Goal: Task Accomplishment & Management: Use online tool/utility

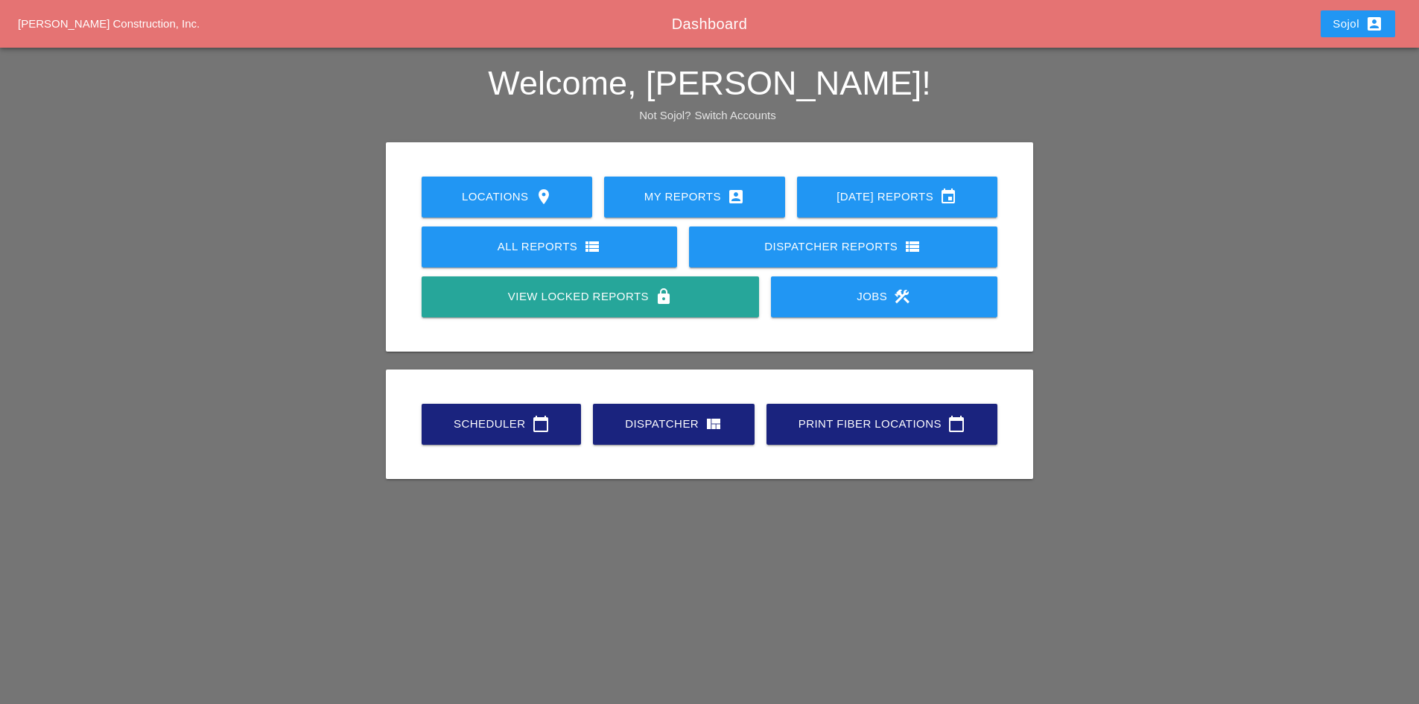
click at [457, 411] on link "Scheduler calendar_today" at bounding box center [501, 424] width 159 height 41
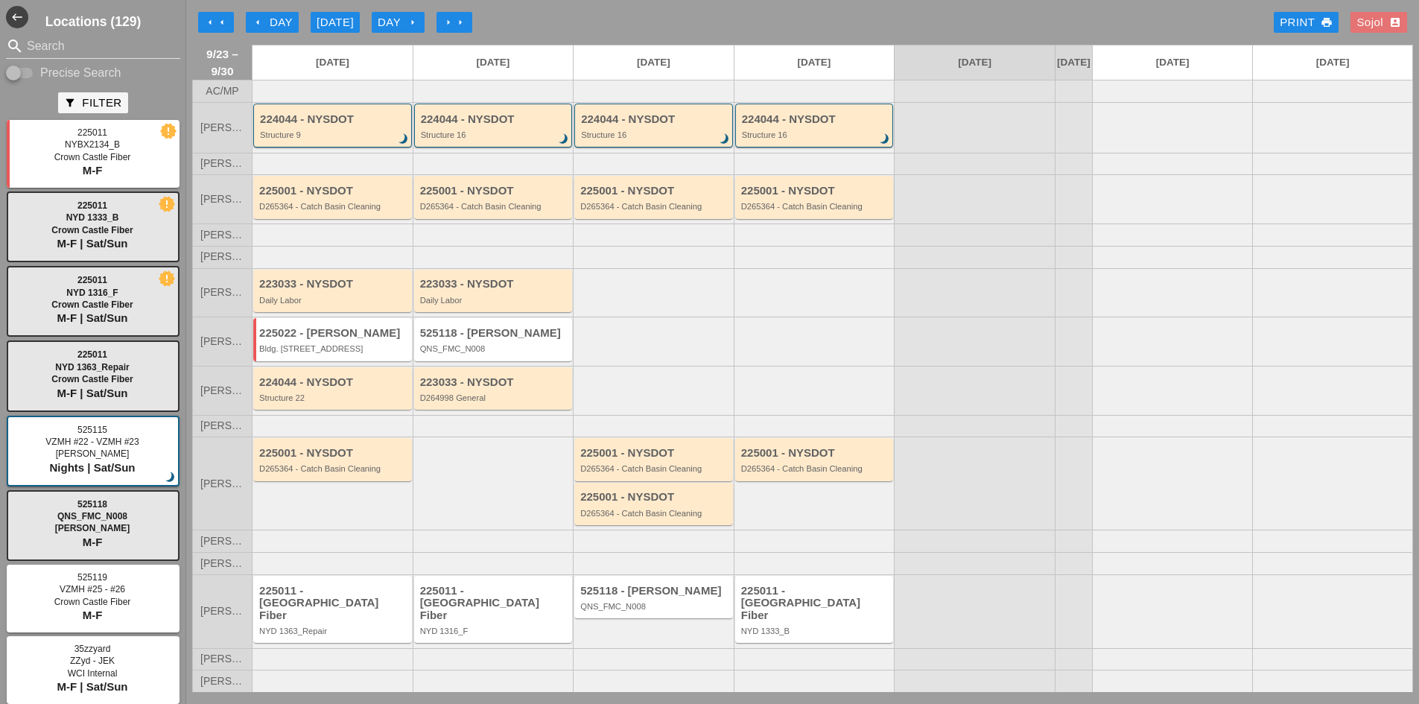
click at [204, 22] on icon "arrow_left" at bounding box center [210, 22] width 12 height 12
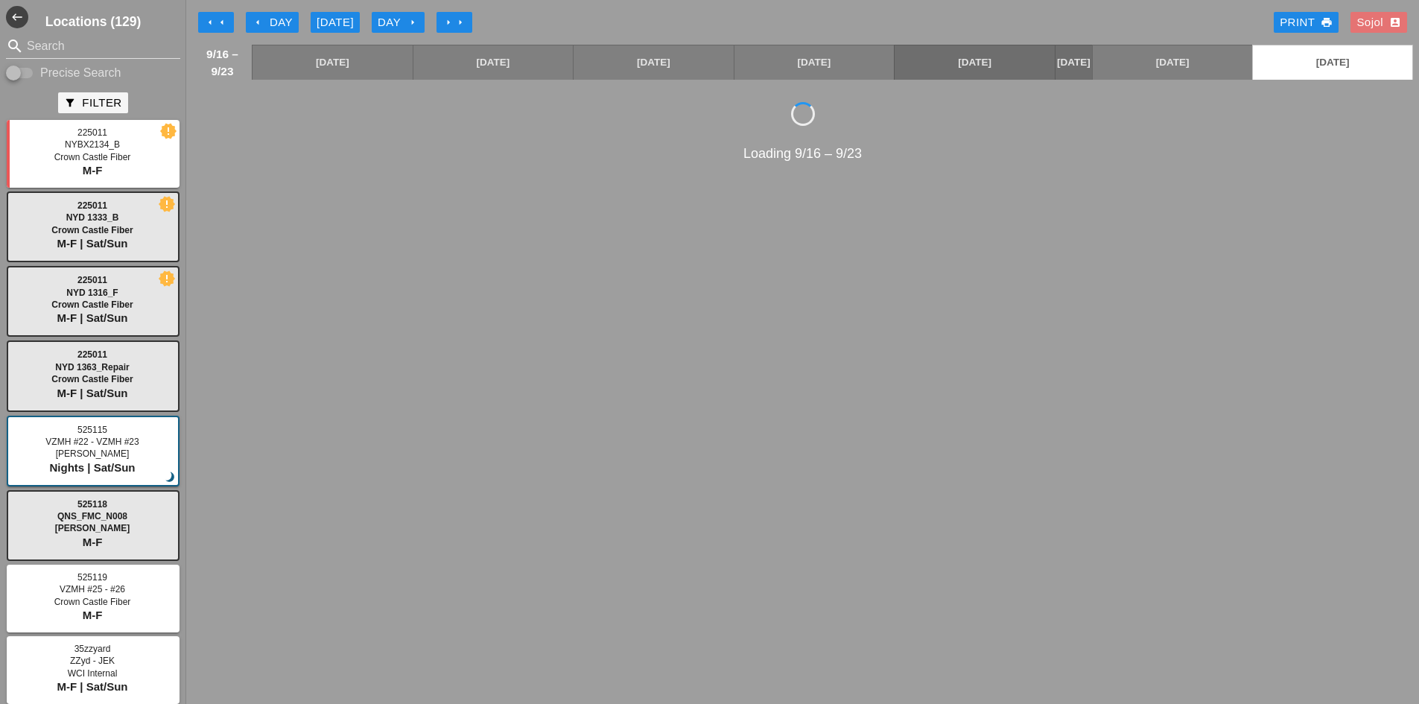
click at [1392, 20] on icon "account_box" at bounding box center [1395, 22] width 12 height 12
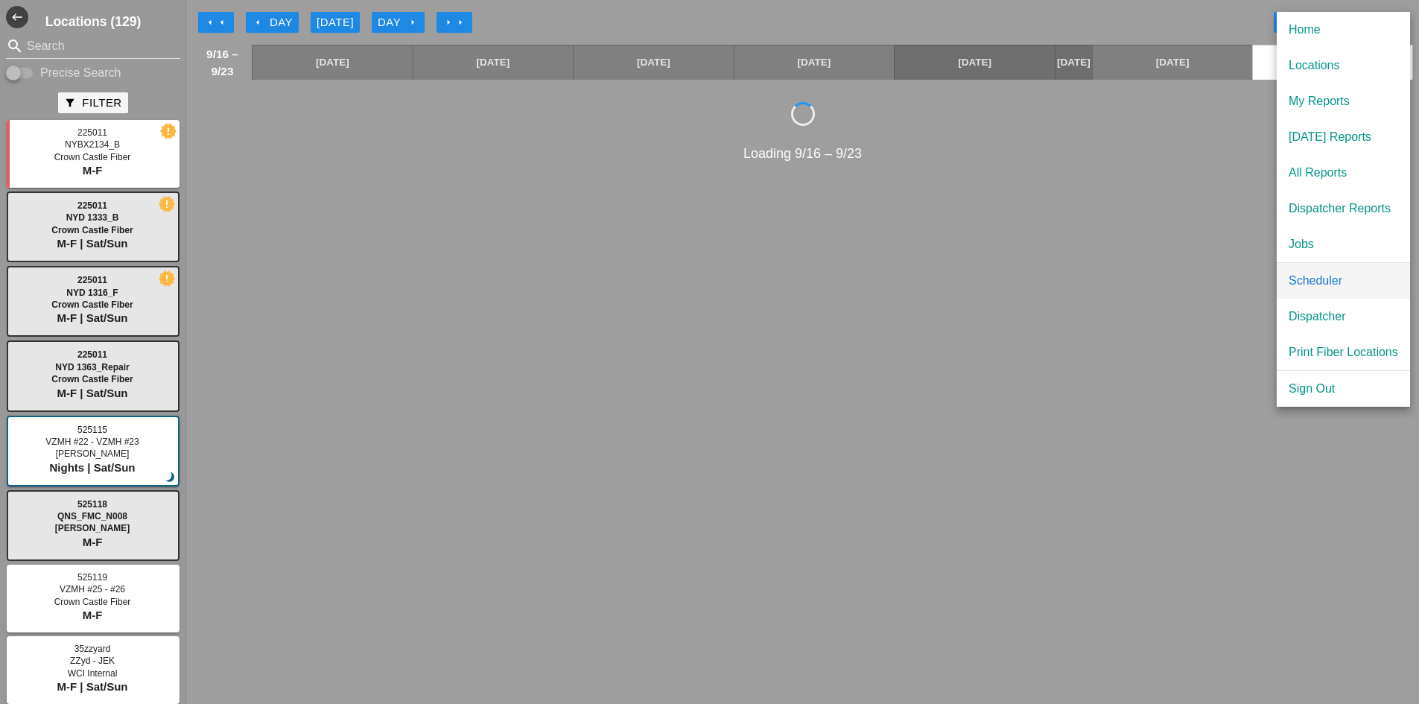
click at [1320, 281] on div "Scheduler" at bounding box center [1344, 281] width 110 height 18
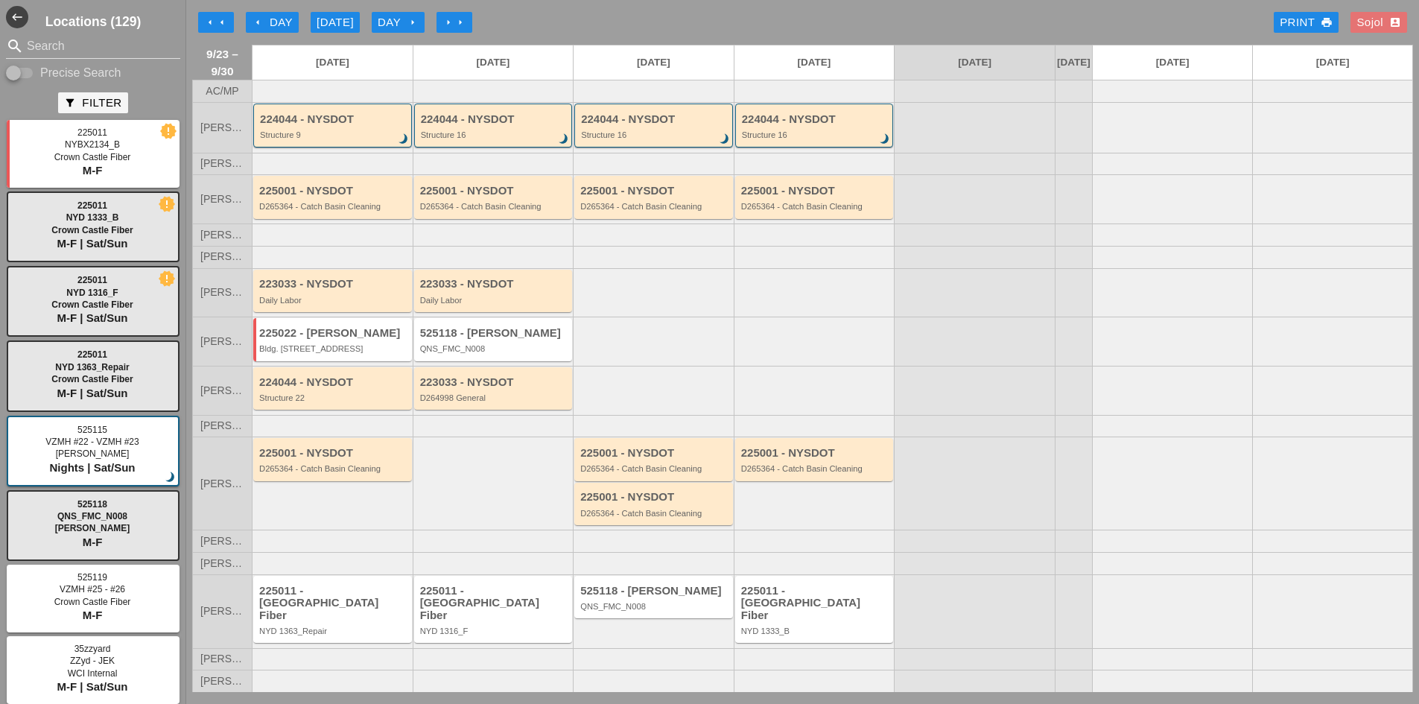
click at [1377, 18] on div "Sojol account_box" at bounding box center [1379, 22] width 45 height 17
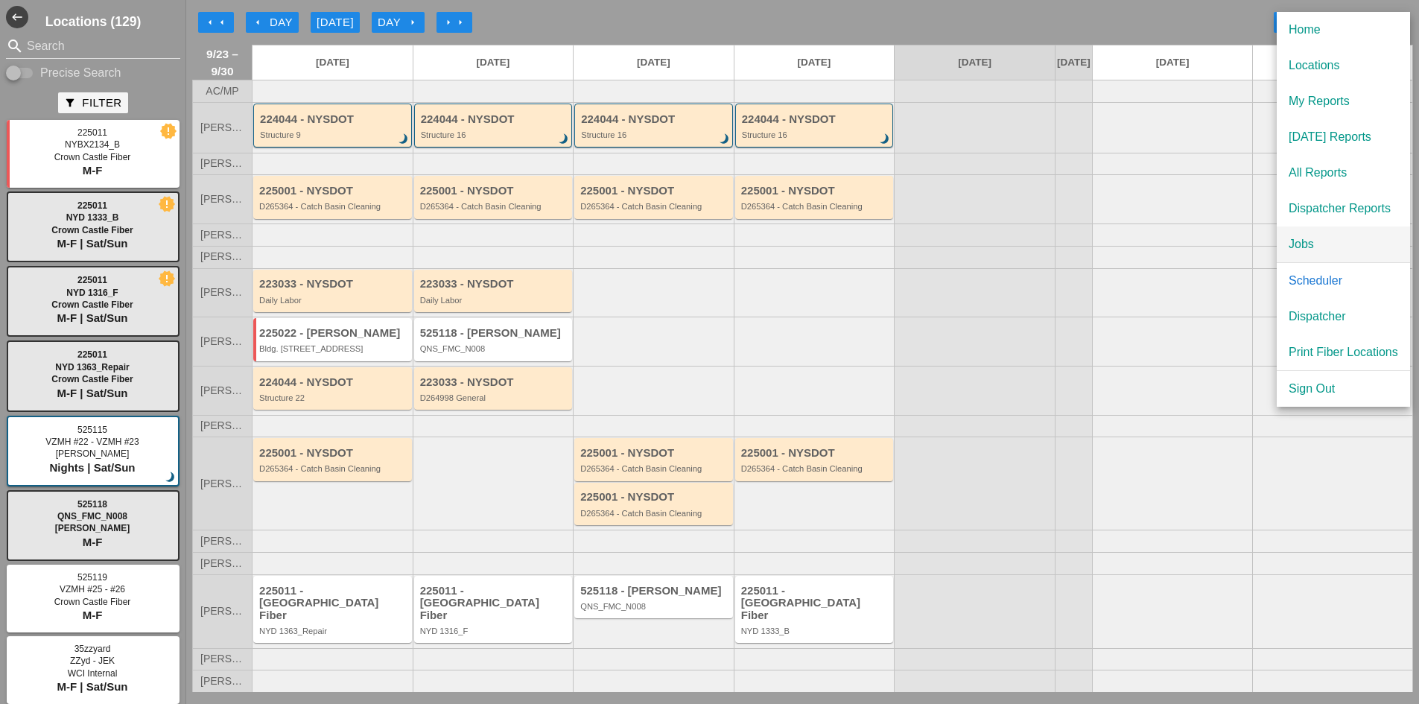
click at [1320, 245] on div "Jobs" at bounding box center [1344, 244] width 110 height 18
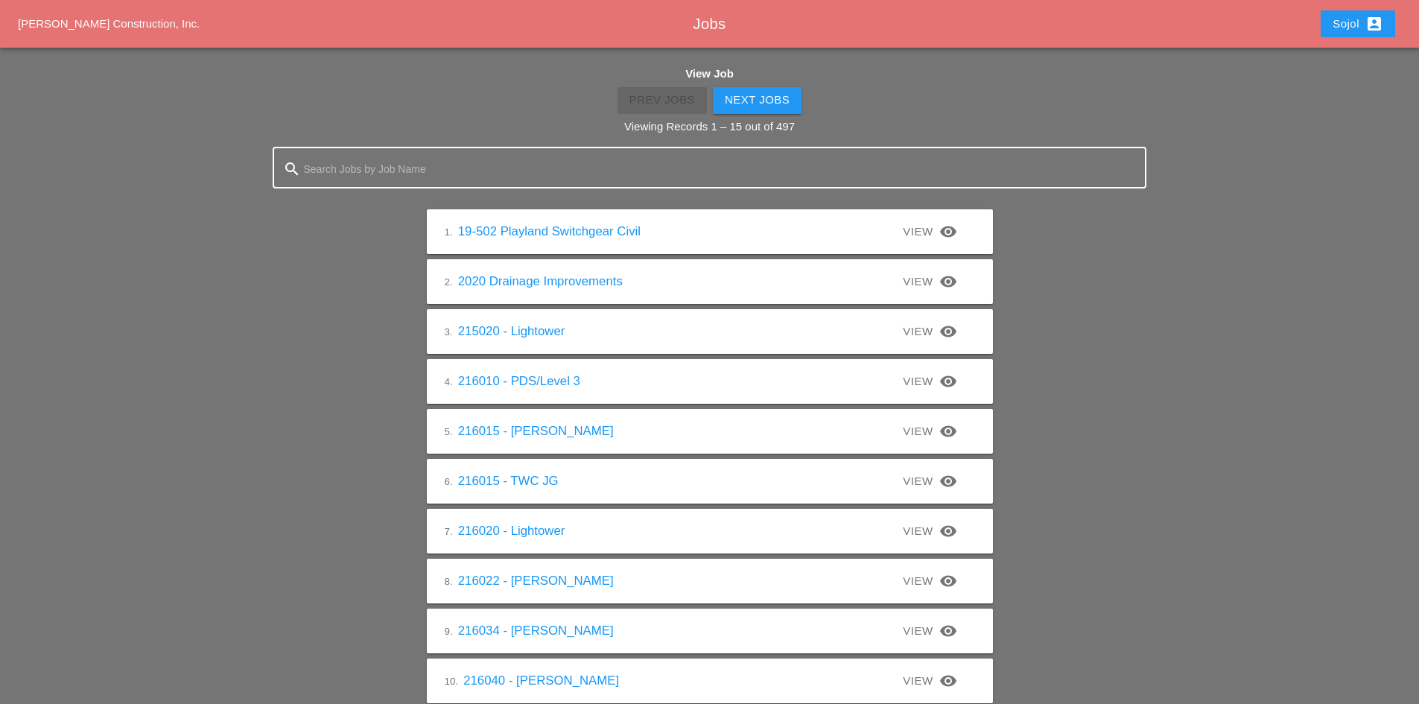
click at [495, 184] on div at bounding box center [710, 167] width 812 height 39
type input "223033"
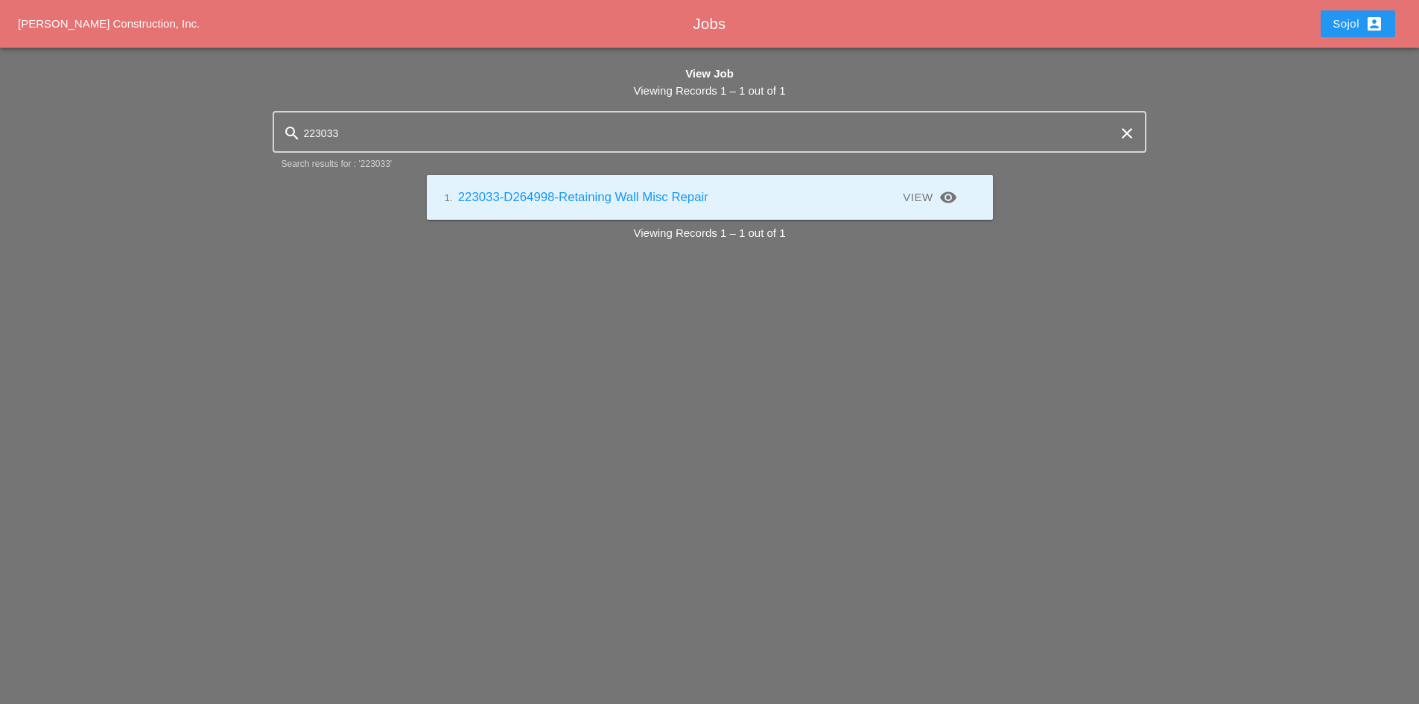
click at [615, 190] on link "1. 223033-D264998-Retaining Wall Misc Repair" at bounding box center [577, 197] width 264 height 14
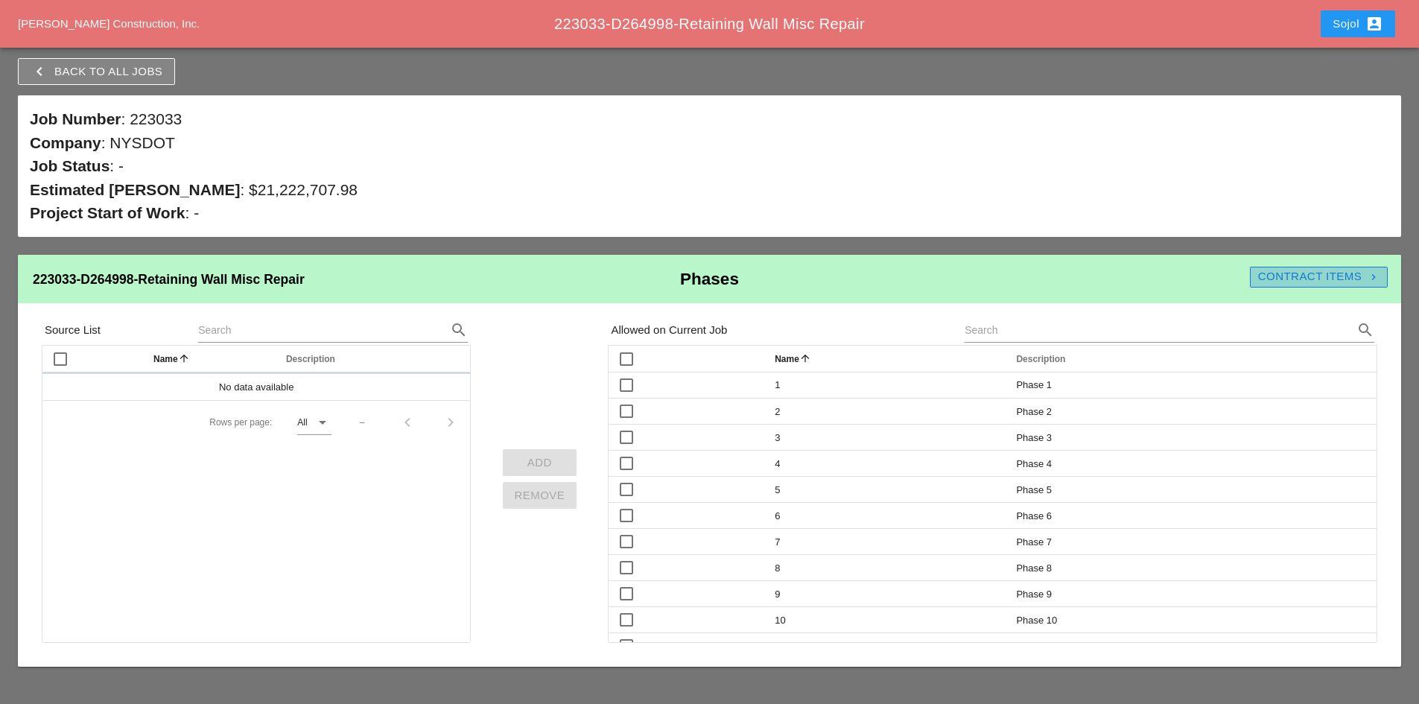
click at [1353, 281] on div "Contract Items navigate_next" at bounding box center [1319, 276] width 138 height 17
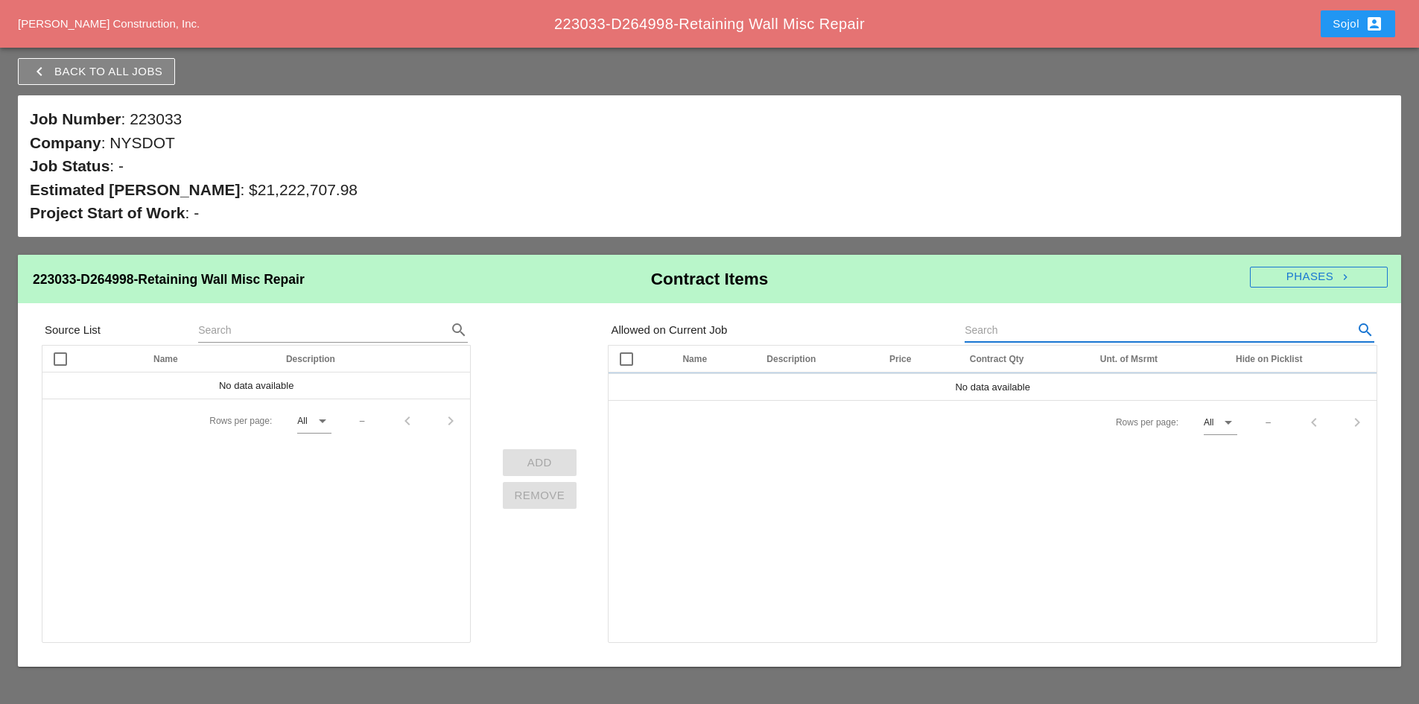
click at [1149, 320] on input "text" at bounding box center [1149, 330] width 368 height 24
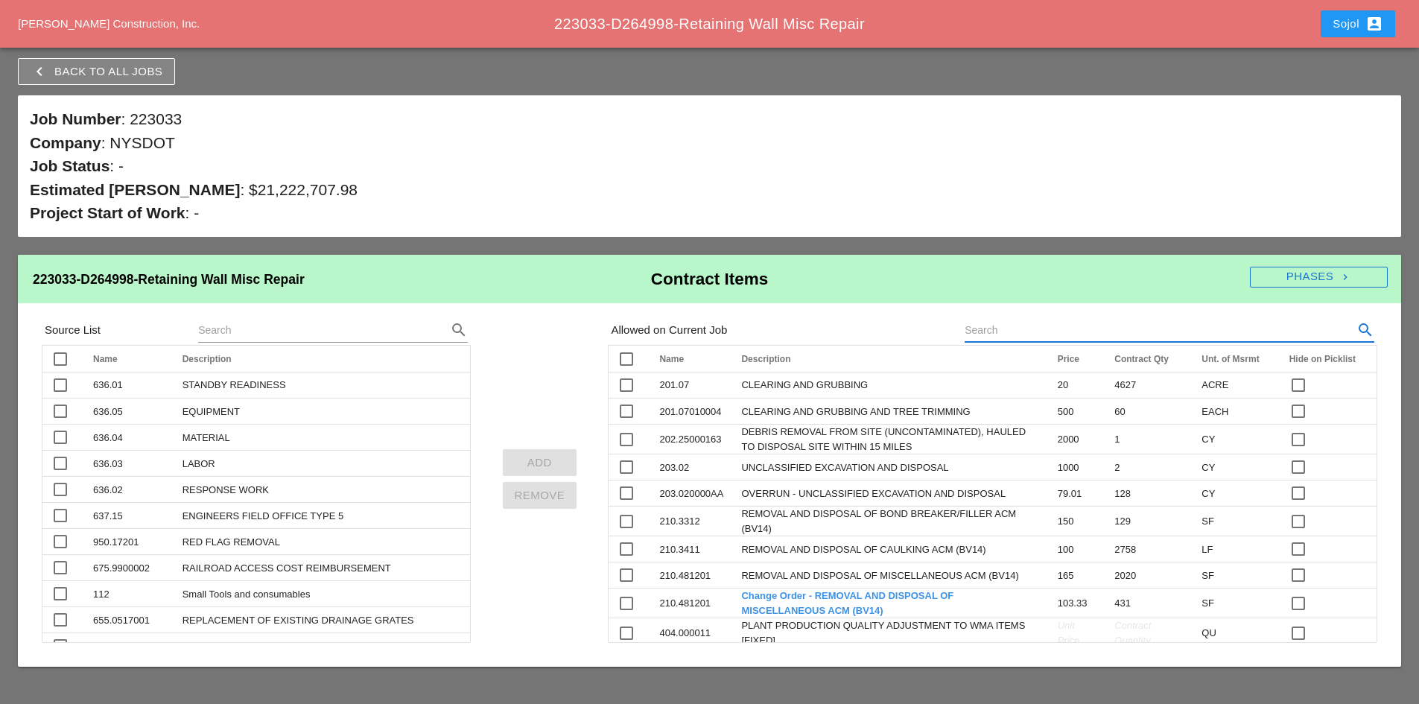
click at [1021, 327] on input "text" at bounding box center [1149, 330] width 368 height 24
click at [361, 325] on input "text" at bounding box center [312, 330] width 228 height 24
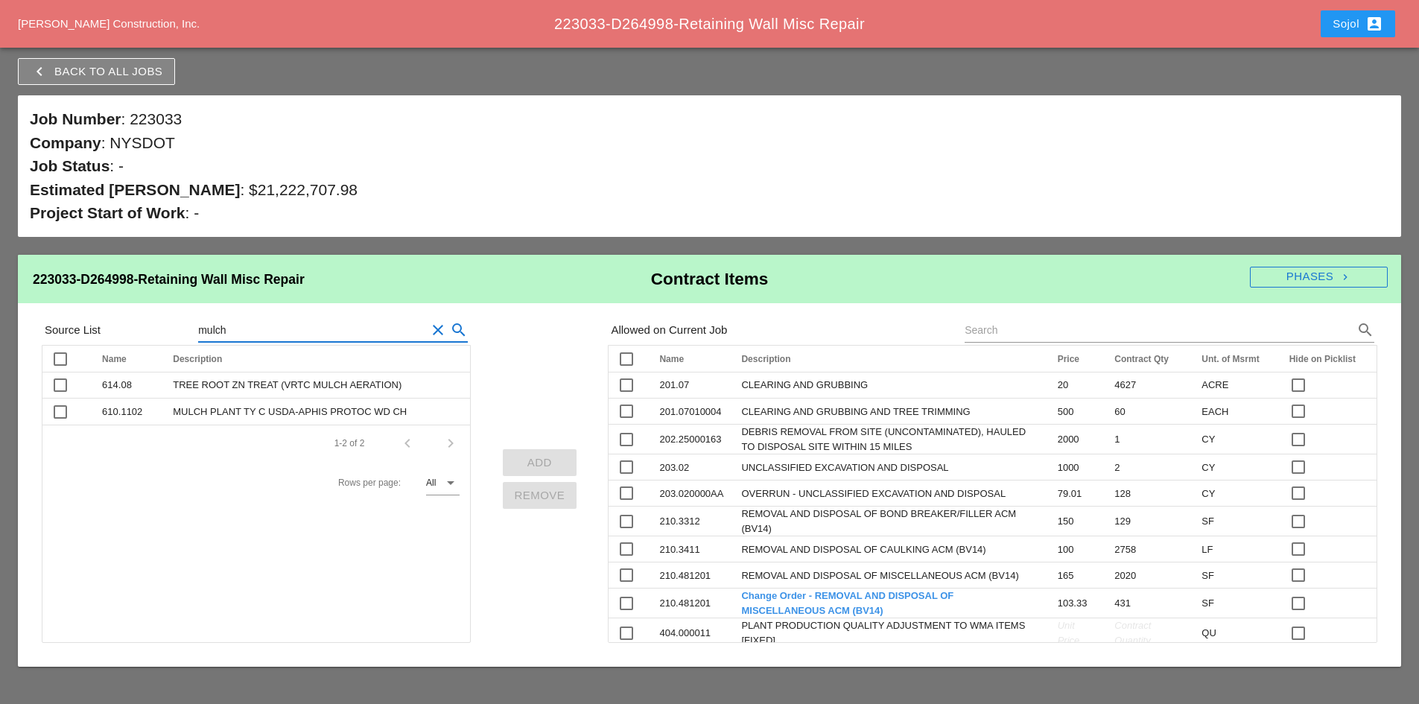
type input "mulch"
drag, startPoint x: 437, startPoint y: 332, endPoint x: 541, endPoint y: 659, distance: 343.3
click at [437, 332] on icon "clear" at bounding box center [438, 330] width 18 height 18
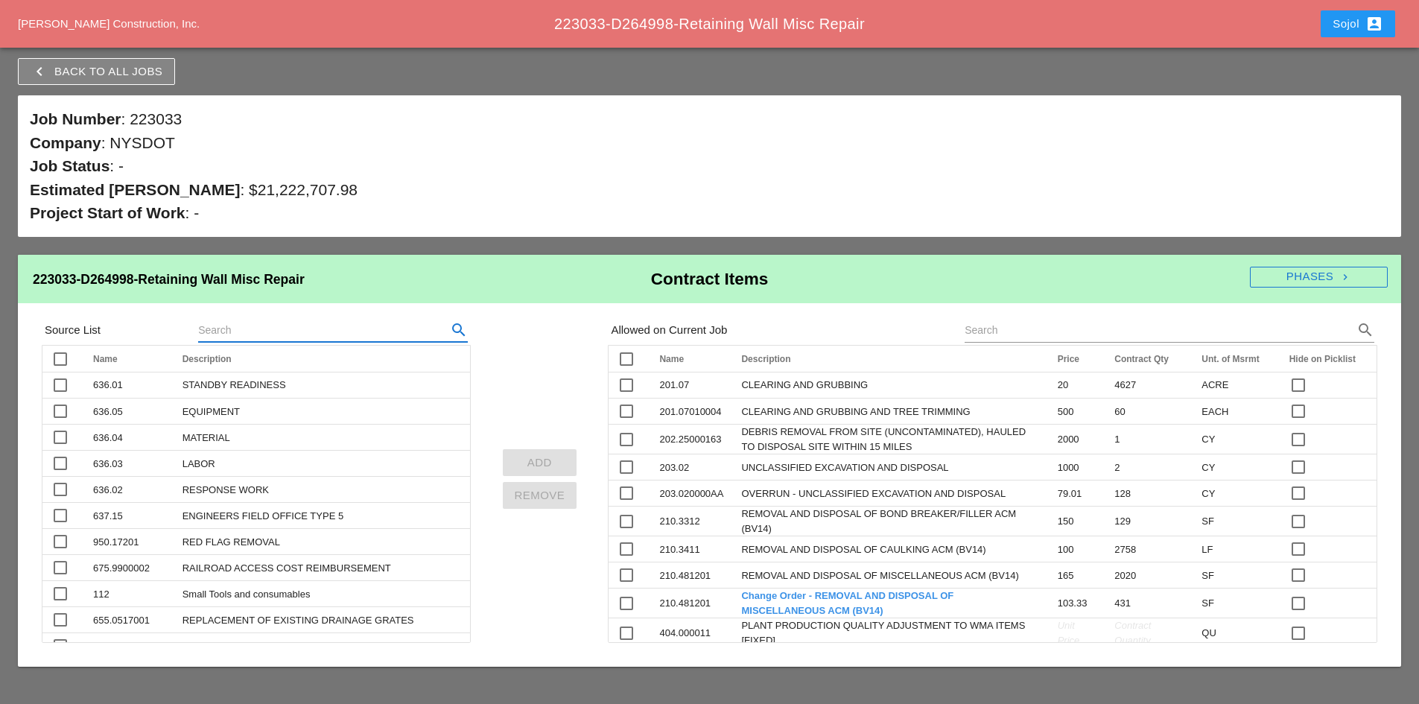
click at [320, 325] on input "text" at bounding box center [312, 330] width 228 height 24
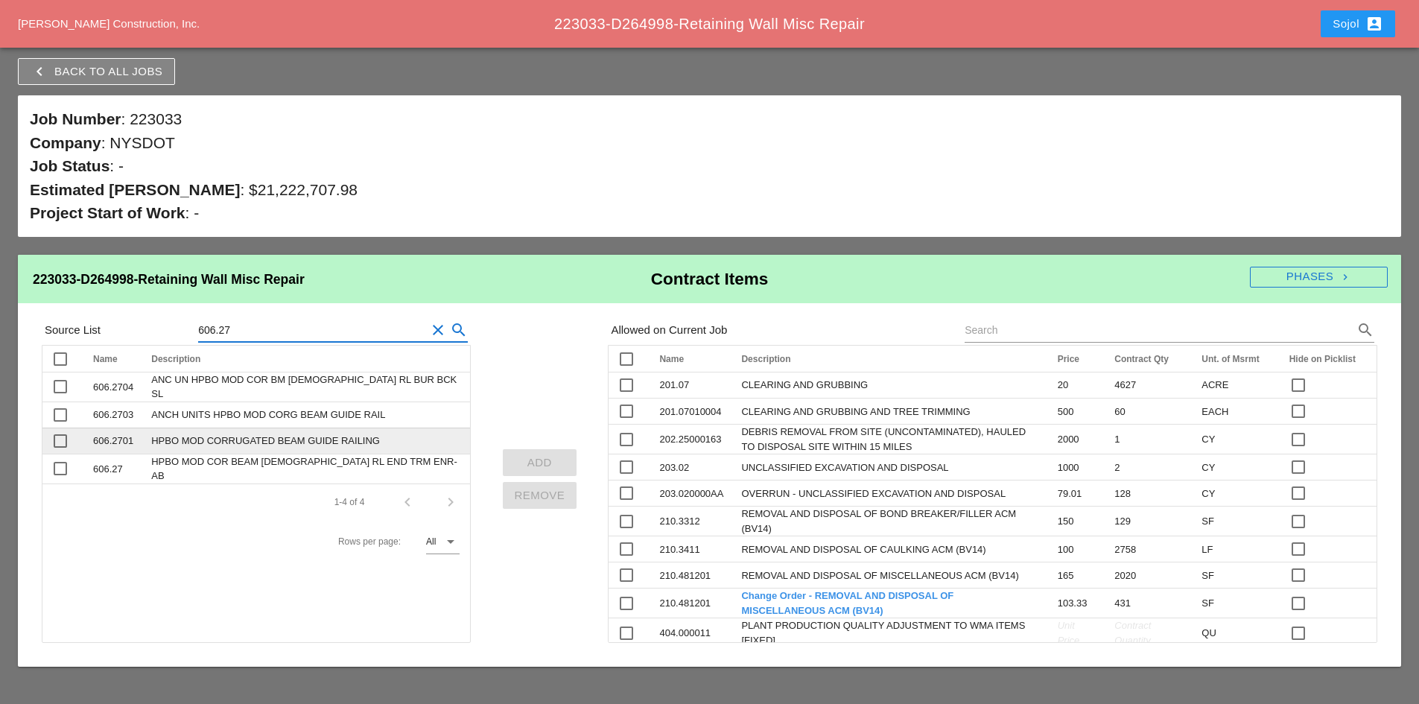
type input "606.27"
click at [60, 440] on div at bounding box center [60, 440] width 25 height 25
checkbox input "true"
click at [529, 457] on div "Add" at bounding box center [540, 462] width 51 height 17
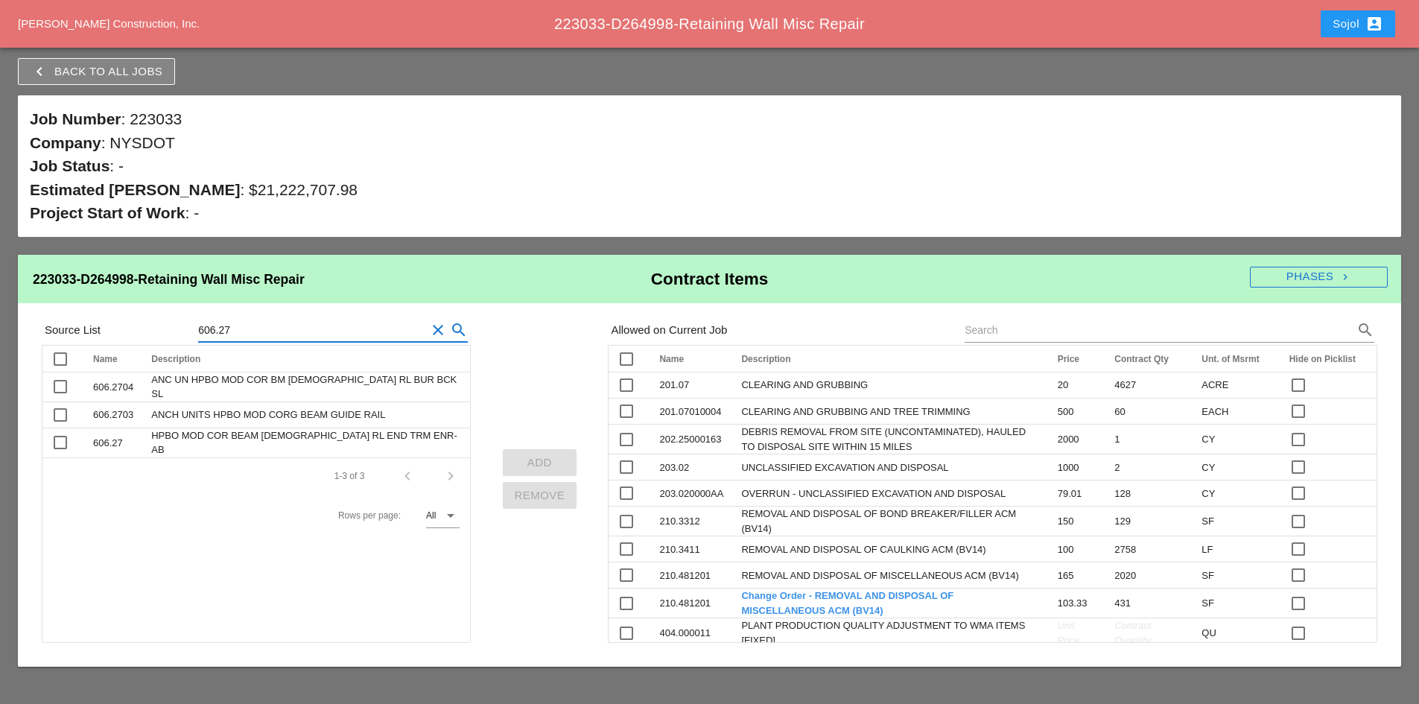
click at [270, 329] on input "606.27" at bounding box center [312, 330] width 228 height 24
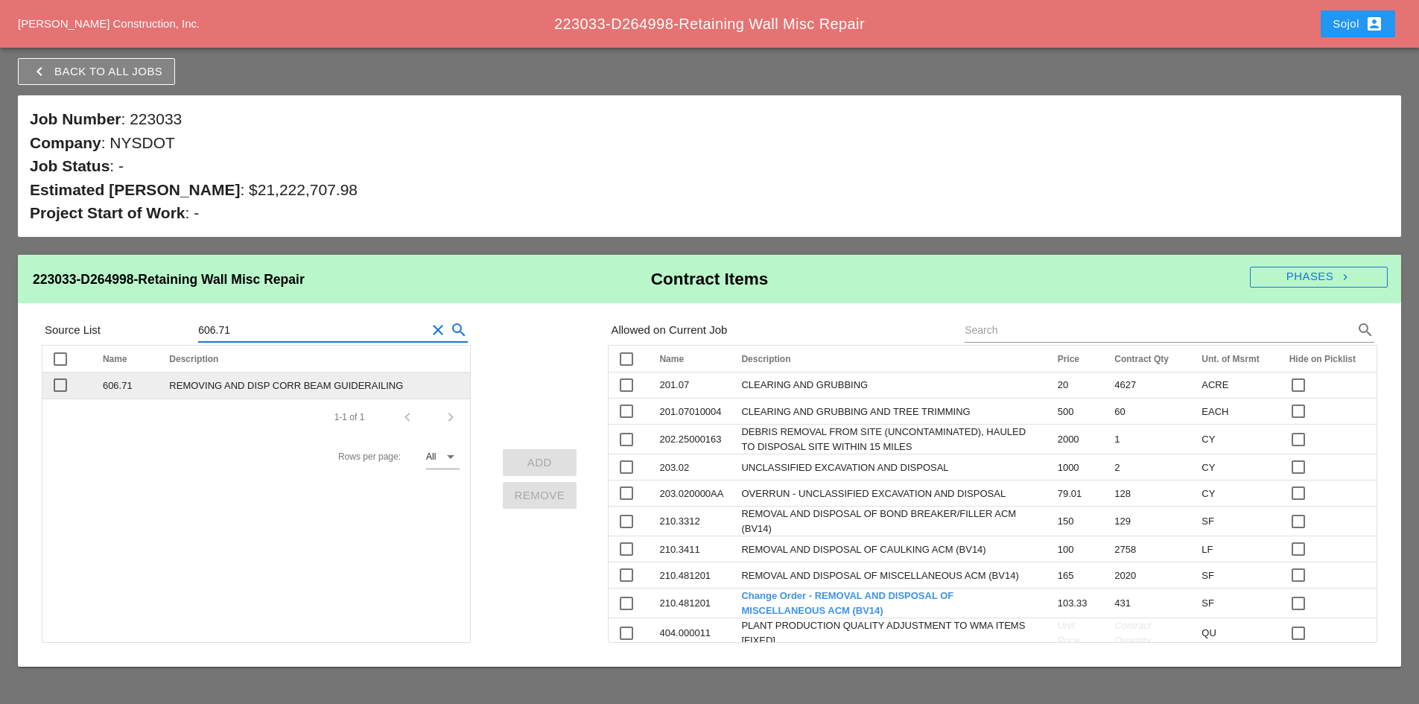
type input "606.71"
click at [56, 387] on div at bounding box center [60, 384] width 25 height 25
checkbox input "true"
click at [555, 458] on div "Add" at bounding box center [540, 462] width 51 height 17
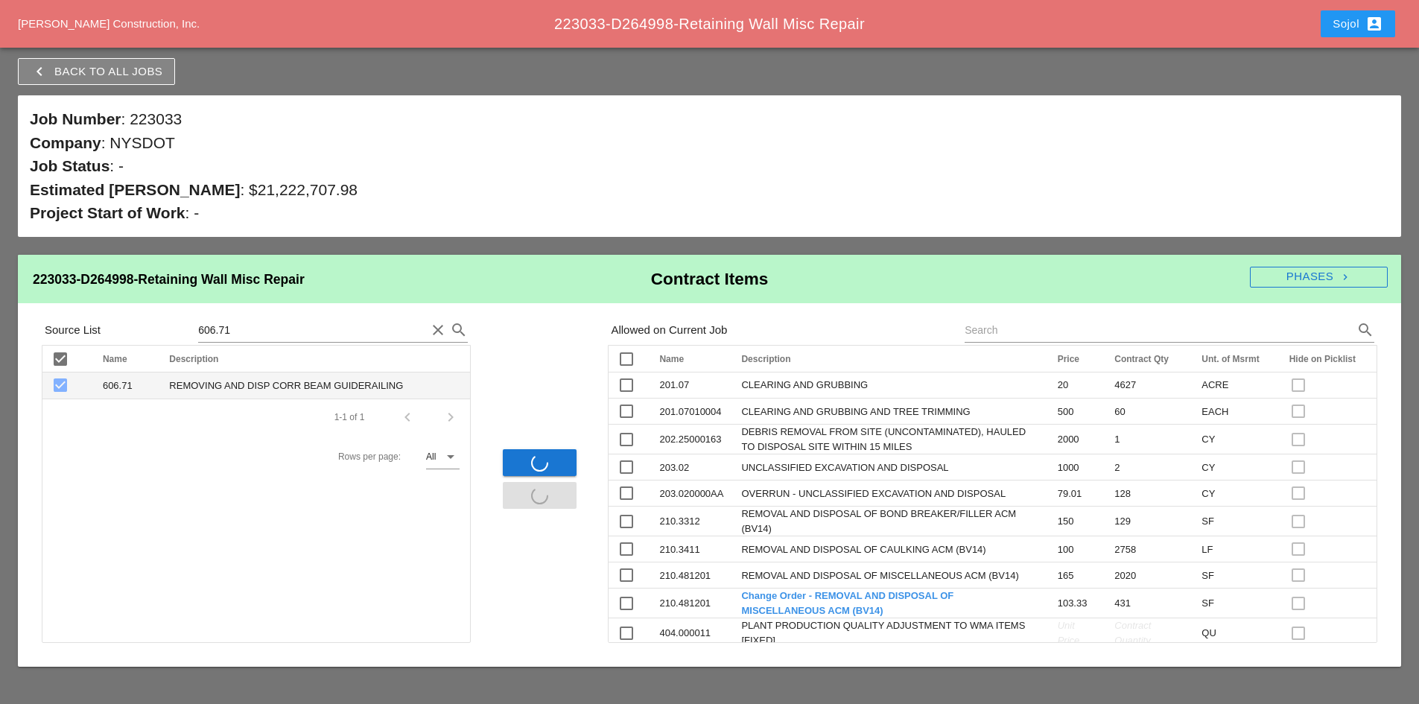
checkbox input "false"
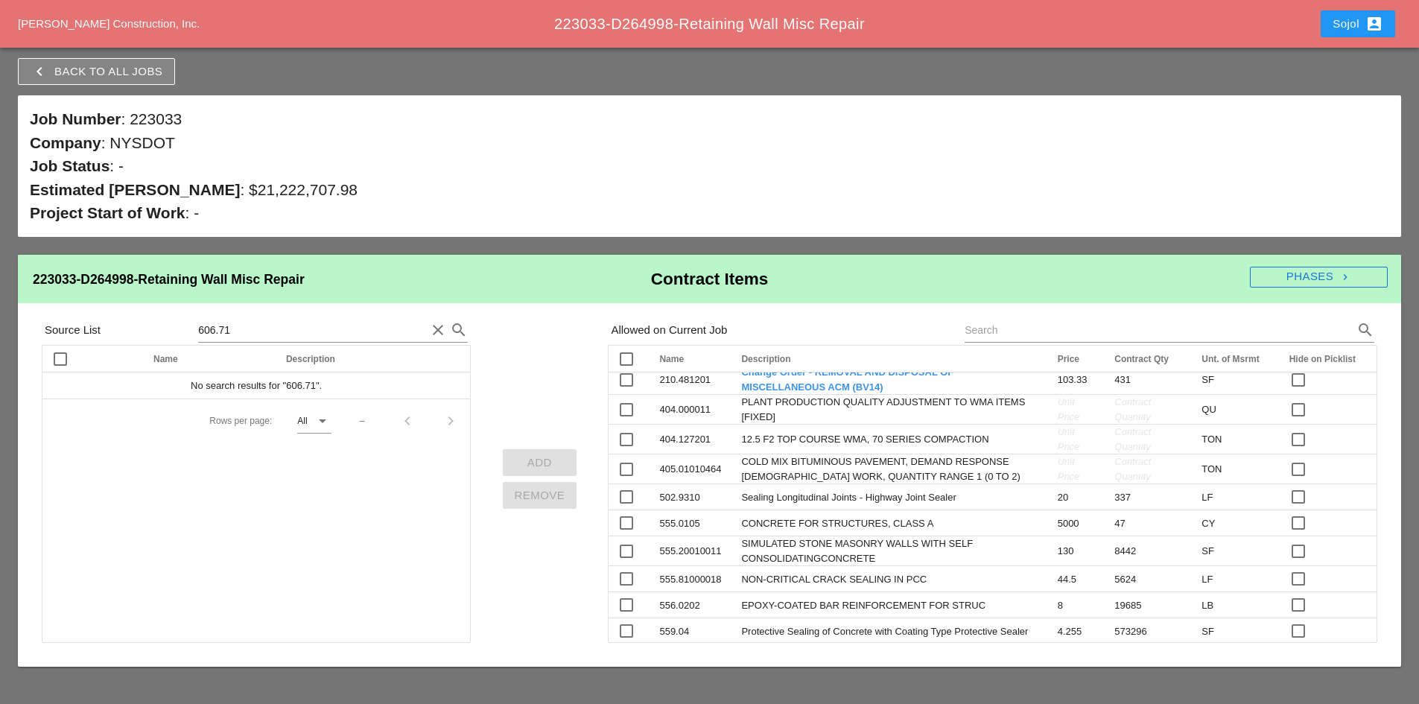
scroll to position [149, 0]
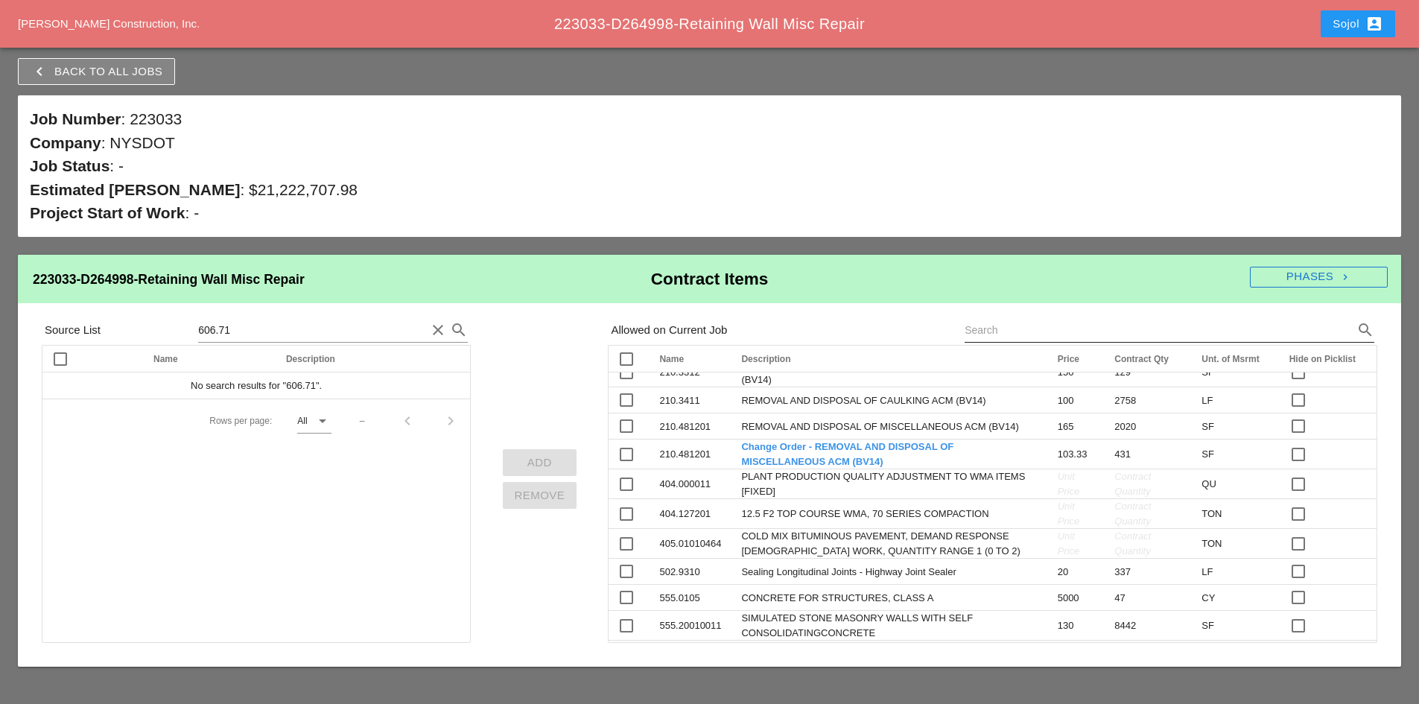
click at [1159, 332] on input "text" at bounding box center [1149, 330] width 368 height 24
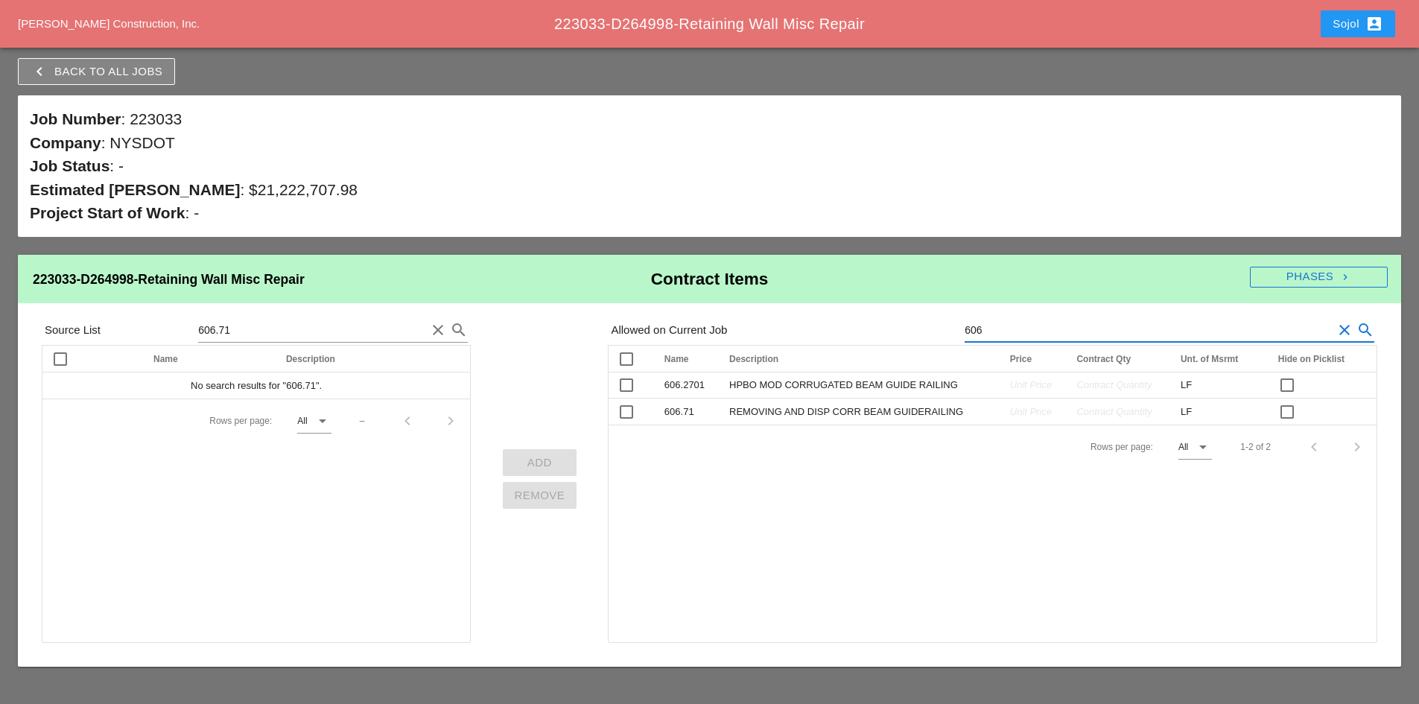
scroll to position [0, 0]
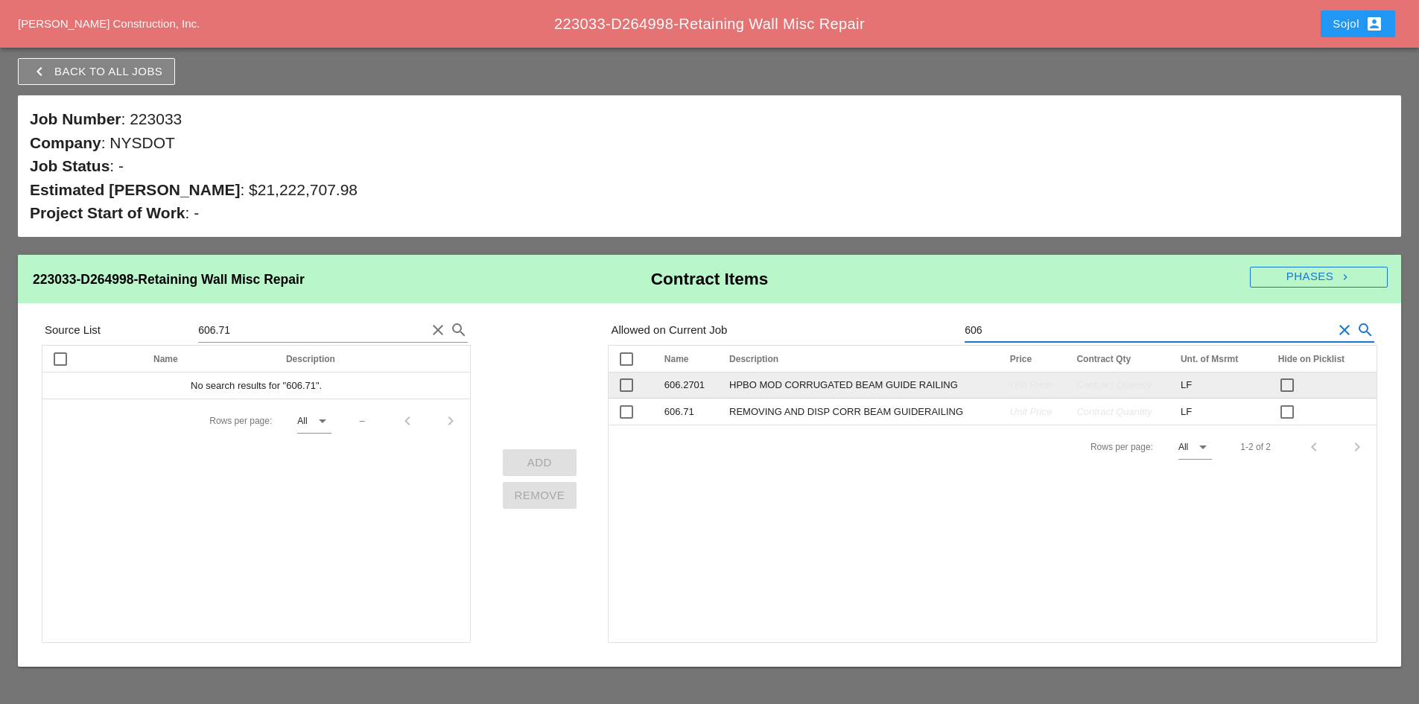
type input "606"
click at [1010, 381] on span "Unit Price" at bounding box center [1031, 385] width 42 height 12
click at [1010, 384] on span "Unit Price" at bounding box center [1031, 385] width 42 height 12
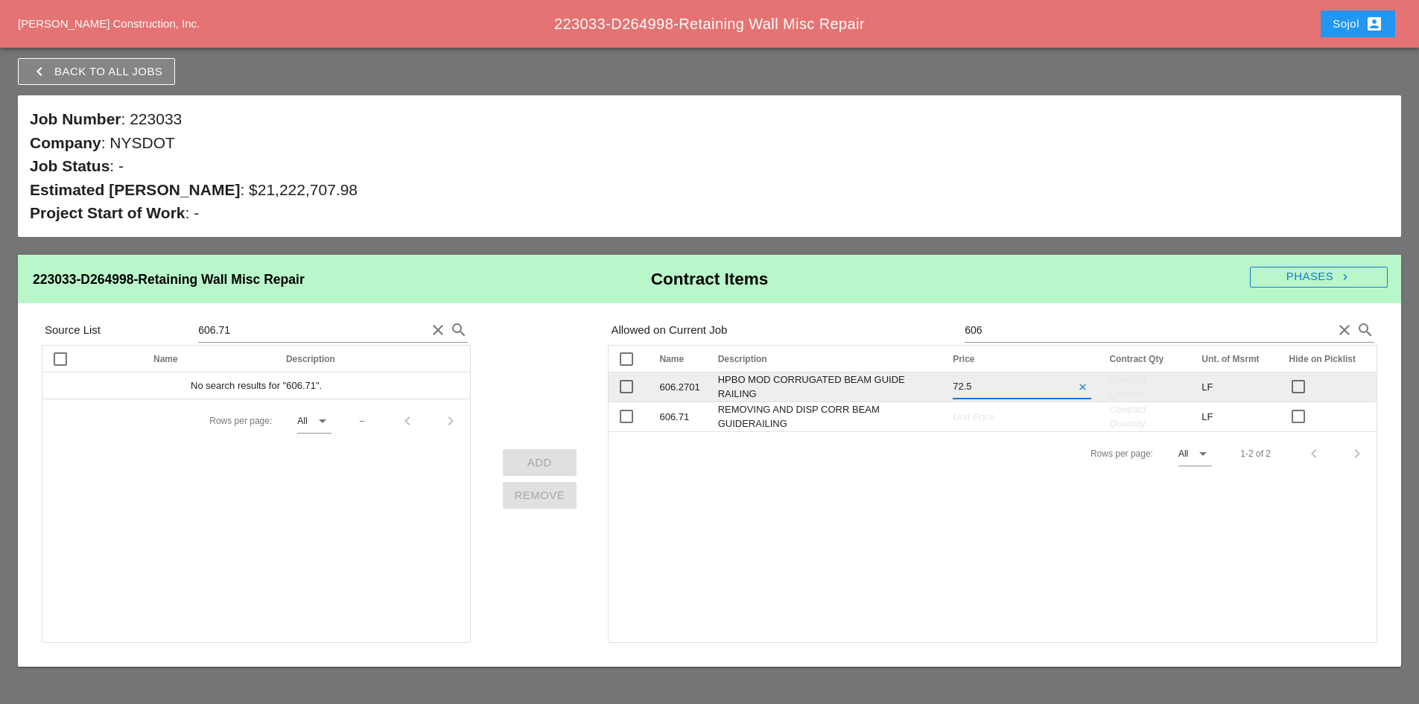
type input "72.57"
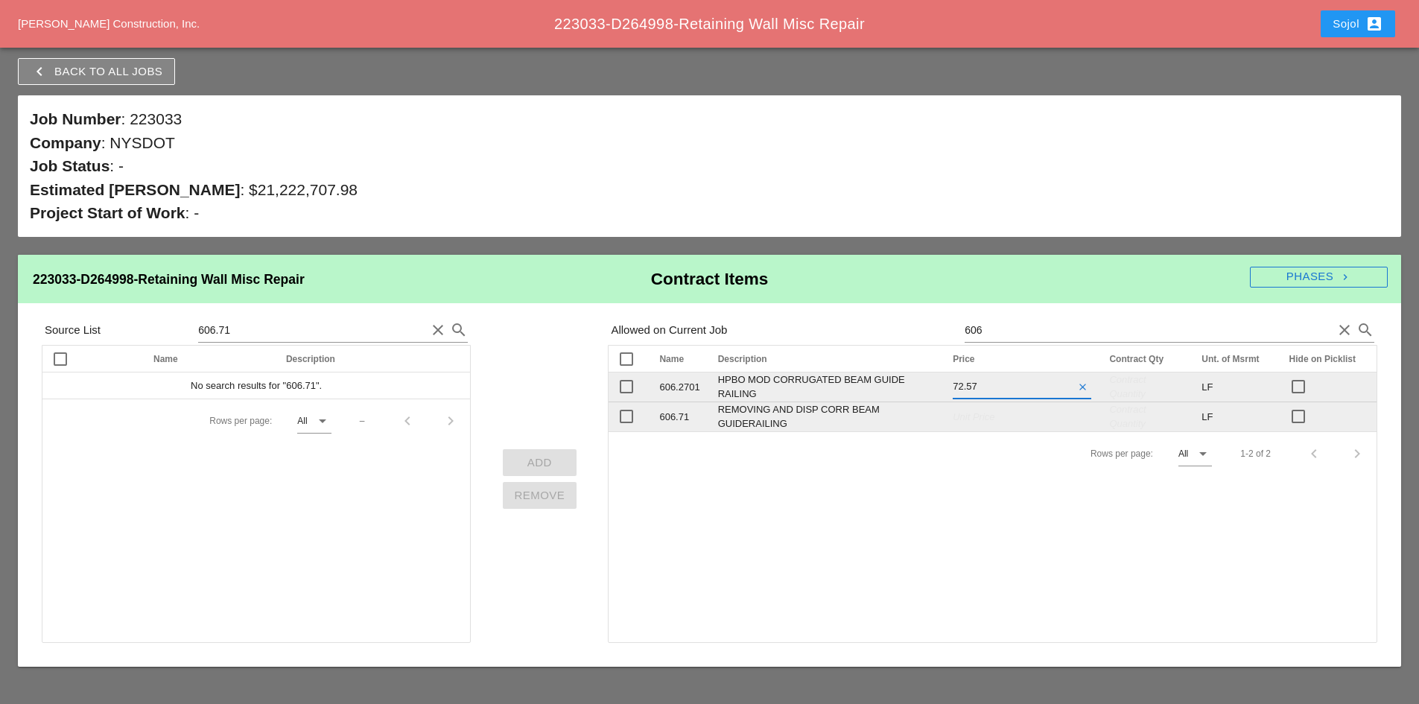
click at [972, 416] on tr "check_box_outline_blank 606.71 REMOVING AND DISP CORR BEAM GUIDERAILING Unit Pr…" at bounding box center [993, 417] width 768 height 30
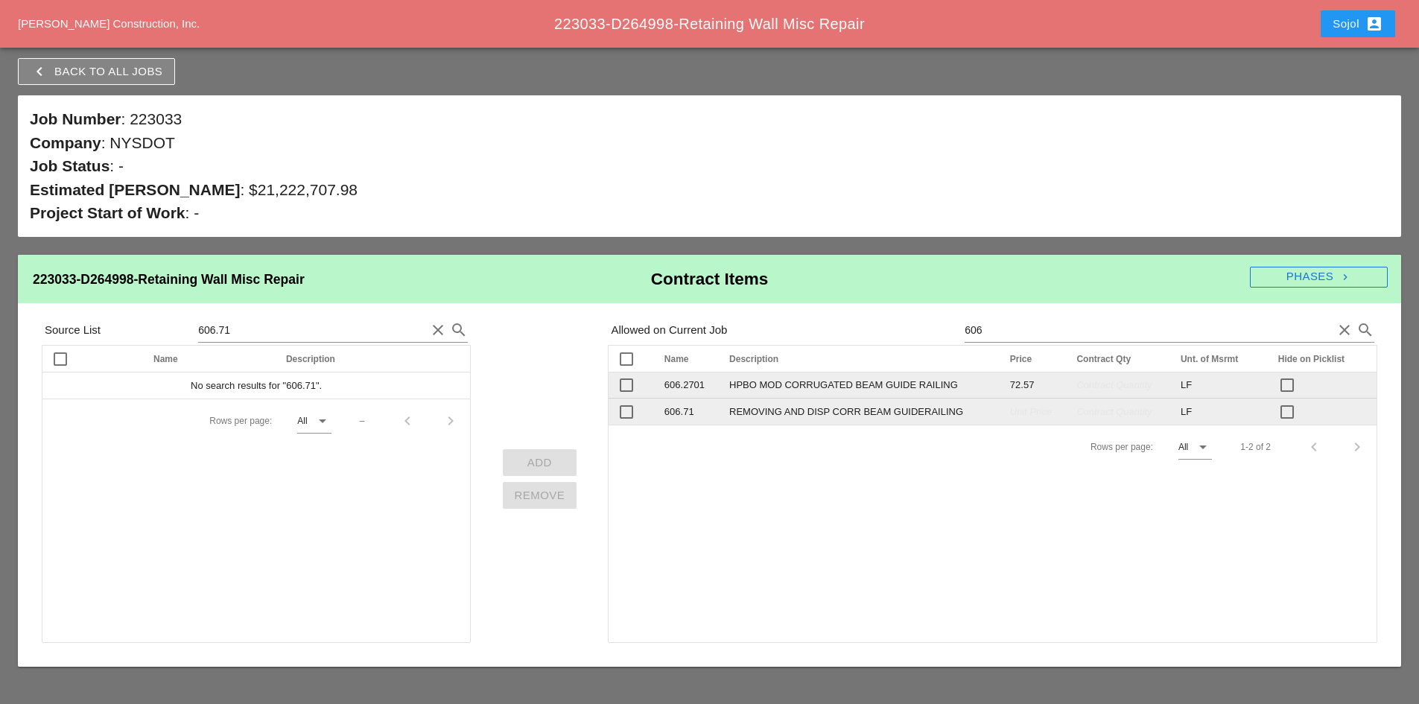
click at [1010, 407] on span "Unit Price" at bounding box center [1031, 412] width 42 height 12
click at [1010, 406] on span "Unit Price" at bounding box center [1031, 412] width 42 height 12
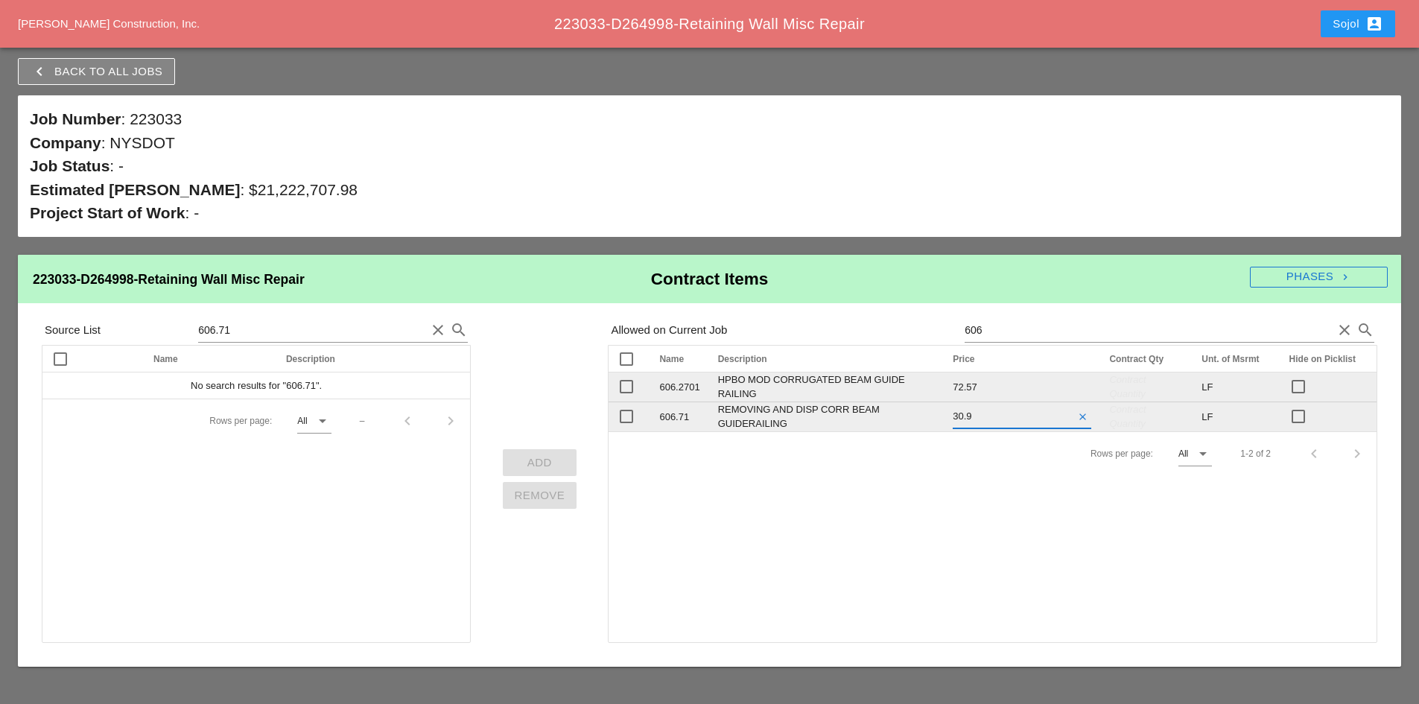
type input "30.94"
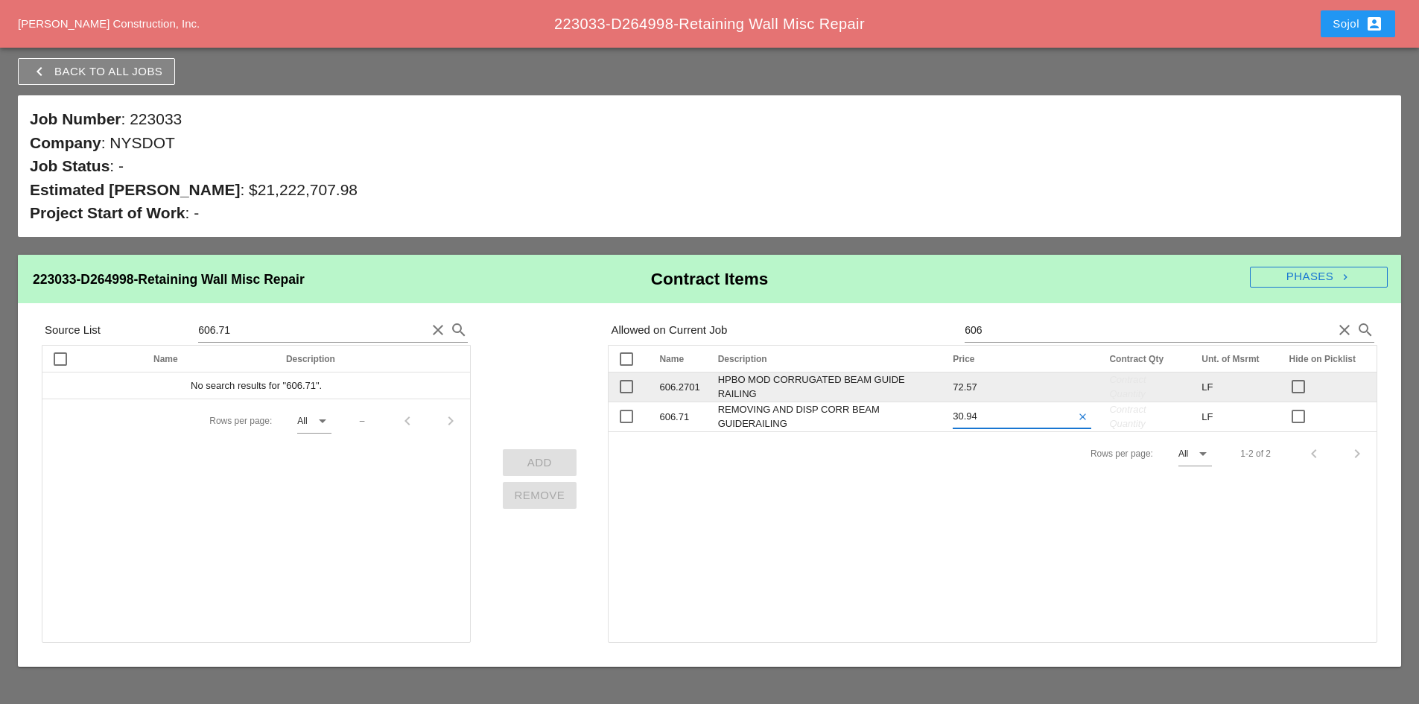
click at [1134, 389] on div "Contract Quantity" at bounding box center [1146, 386] width 74 height 29
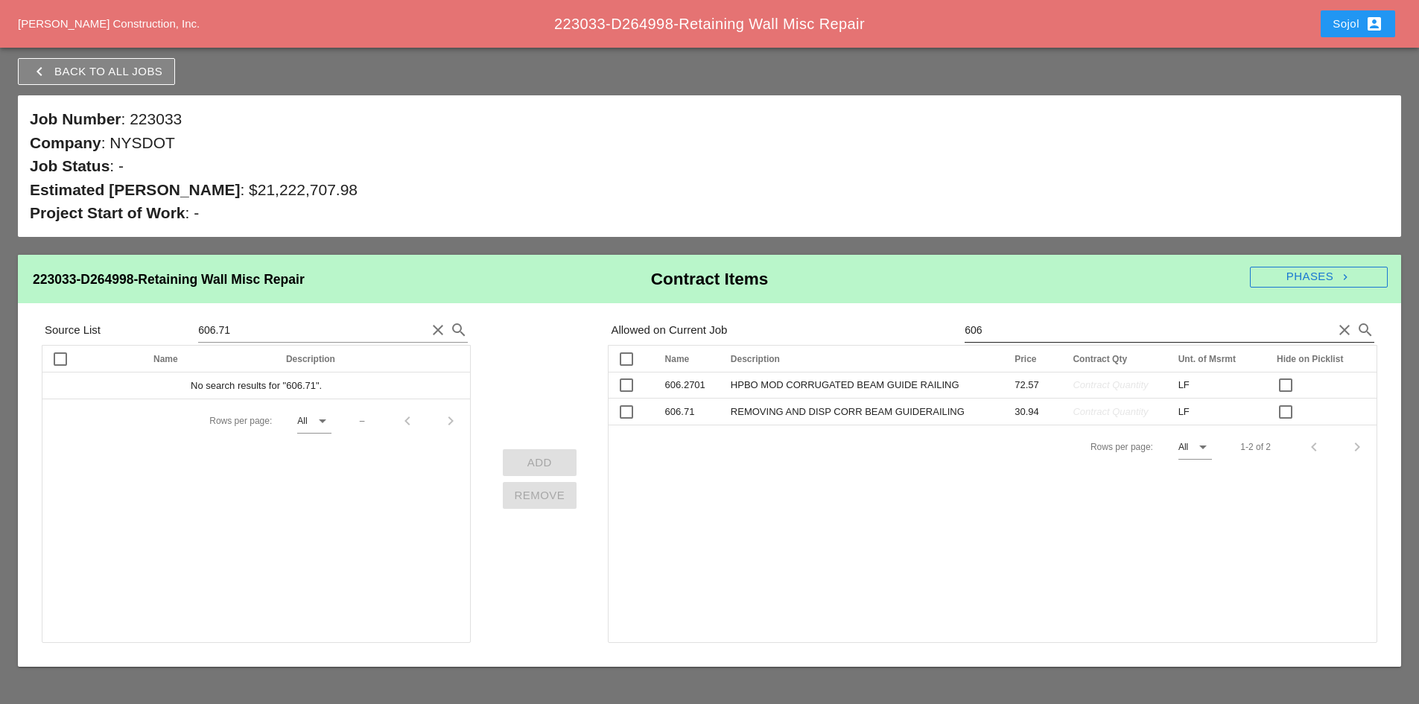
click at [1341, 323] on icon "clear" at bounding box center [1345, 330] width 18 height 18
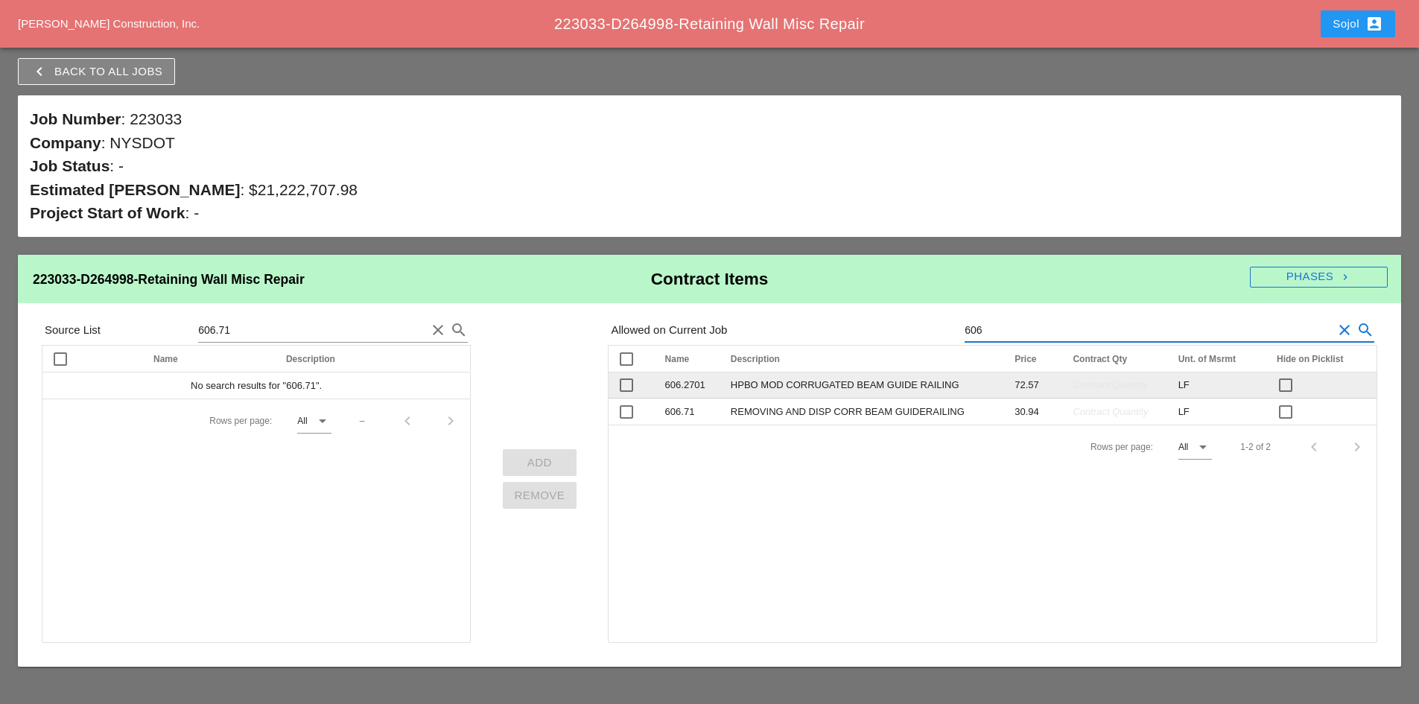
type input "606"
click at [1104, 384] on span "Contract Quantity" at bounding box center [1110, 385] width 75 height 12
type input "100"
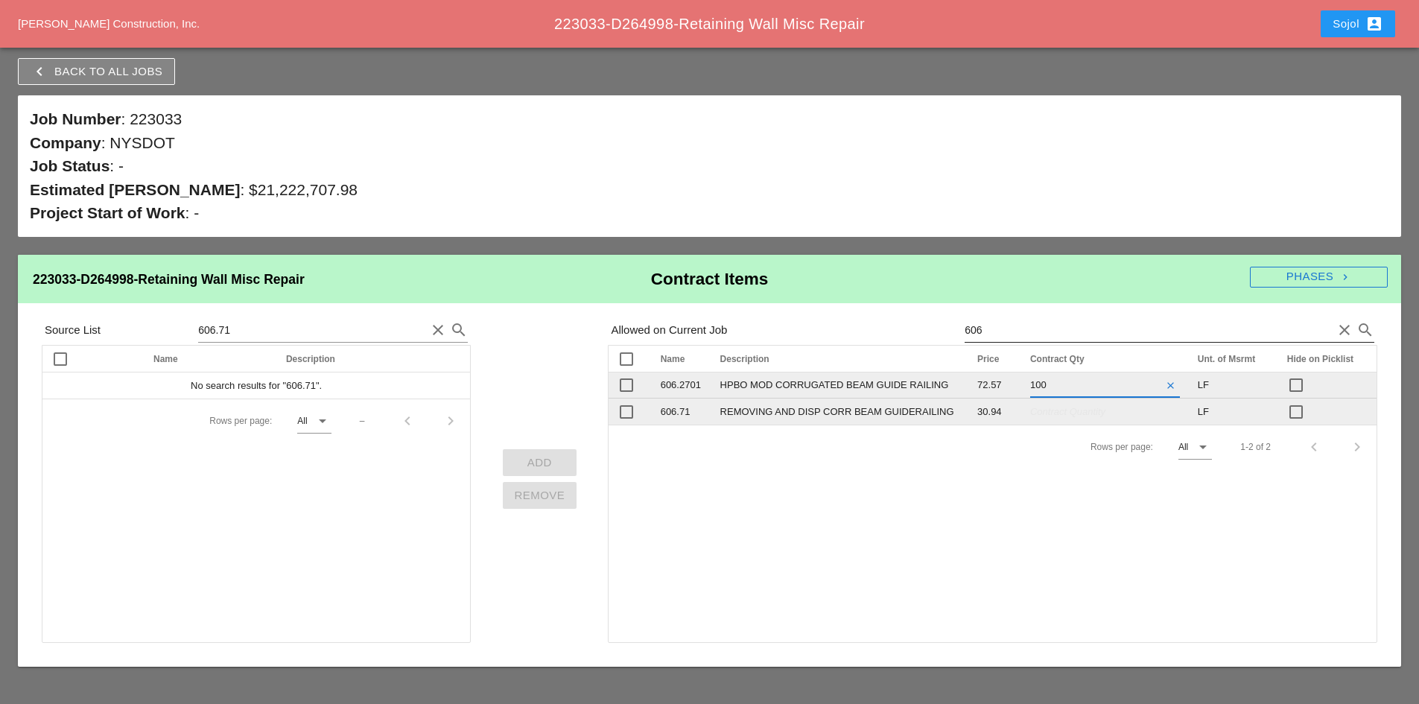
click at [1072, 419] on td "Contract Quantity" at bounding box center [1105, 412] width 168 height 26
click at [1099, 405] on div "Contract Quantity" at bounding box center [1116, 412] width 87 height 15
click at [1100, 413] on span "Contract Quantity" at bounding box center [1110, 412] width 75 height 12
type input "100"
click at [1012, 517] on div "check_box_outline_blank Name arrow_upward Description arrow_upward Price arrow_…" at bounding box center [993, 494] width 770 height 298
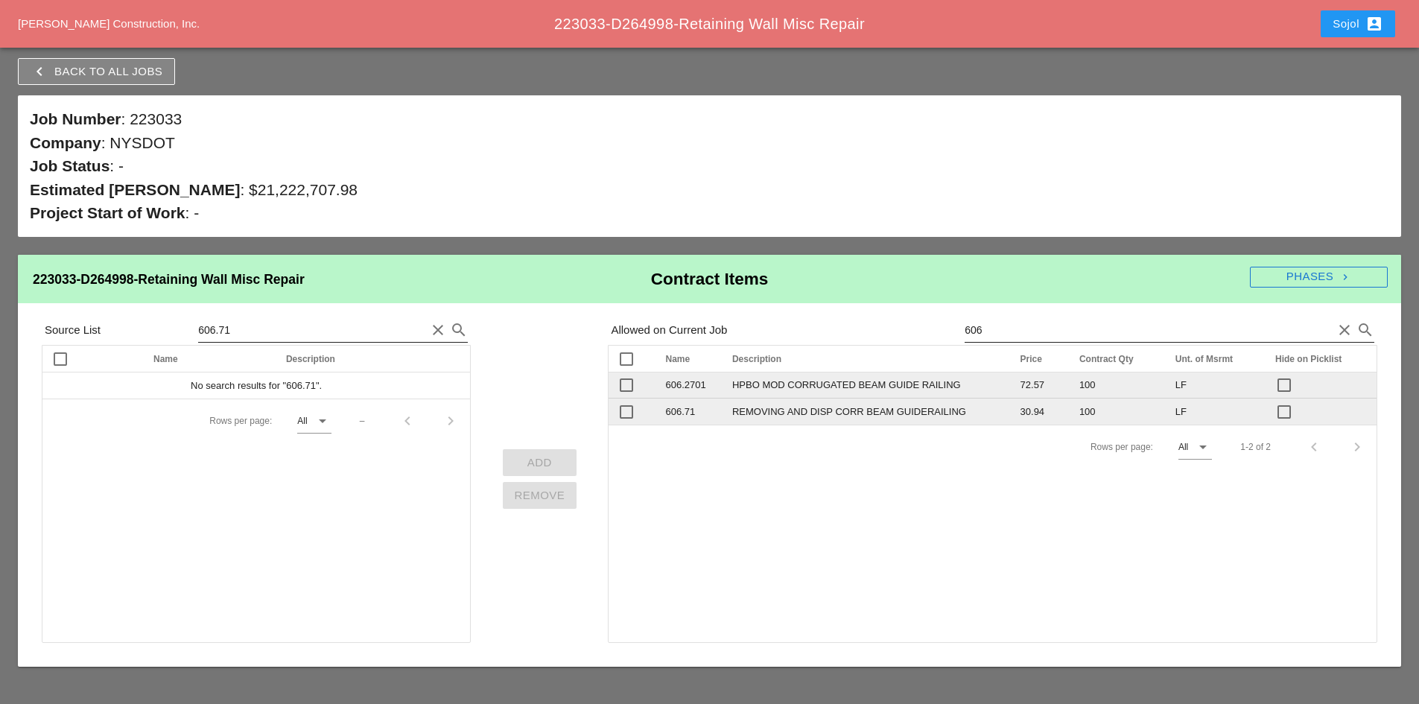
click at [279, 327] on input "606.71" at bounding box center [312, 330] width 228 height 24
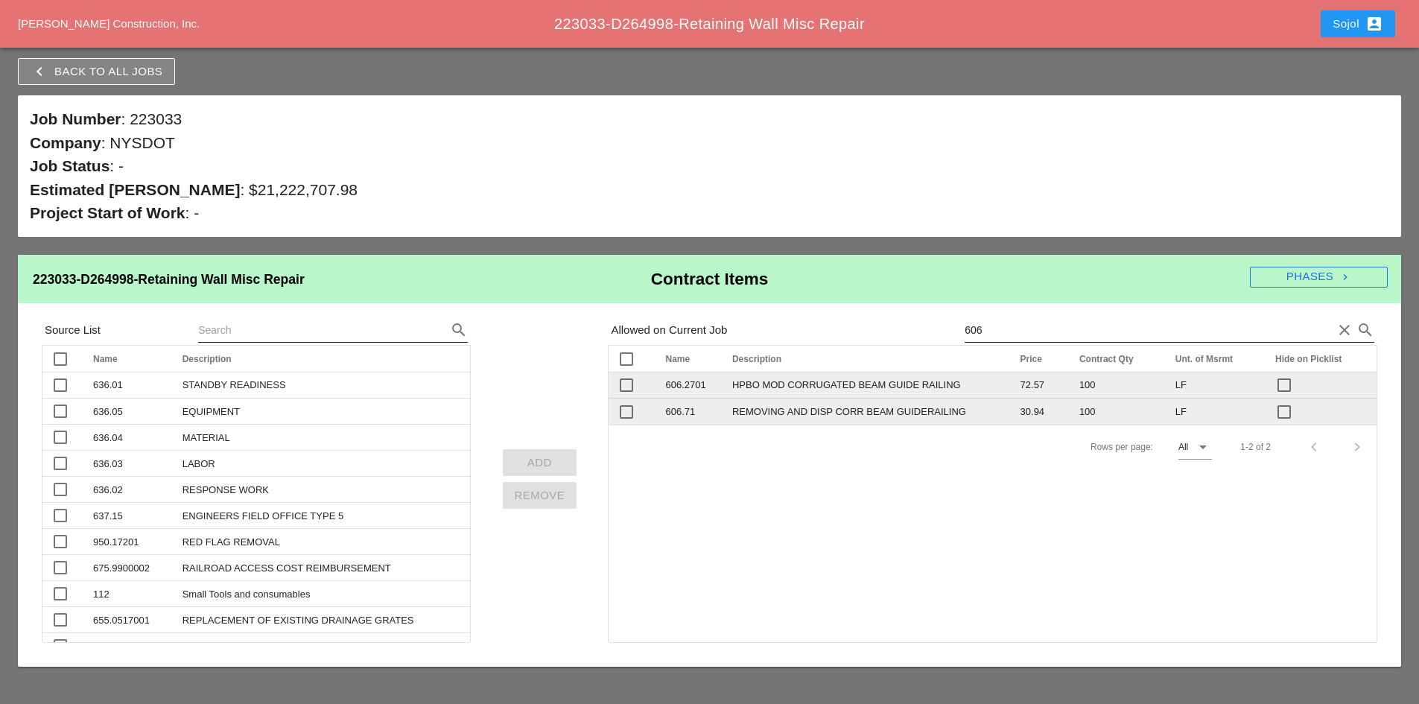
click at [301, 326] on input "text" at bounding box center [312, 330] width 228 height 24
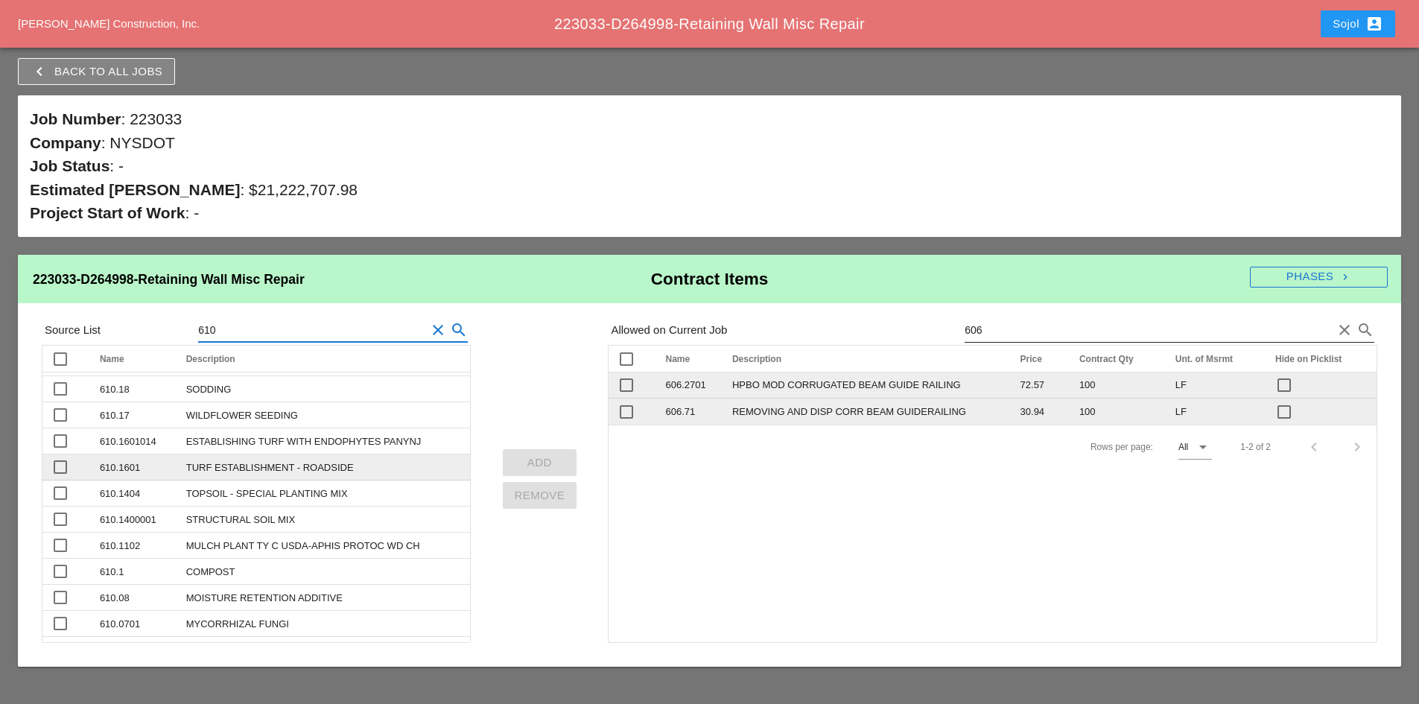
scroll to position [149, 0]
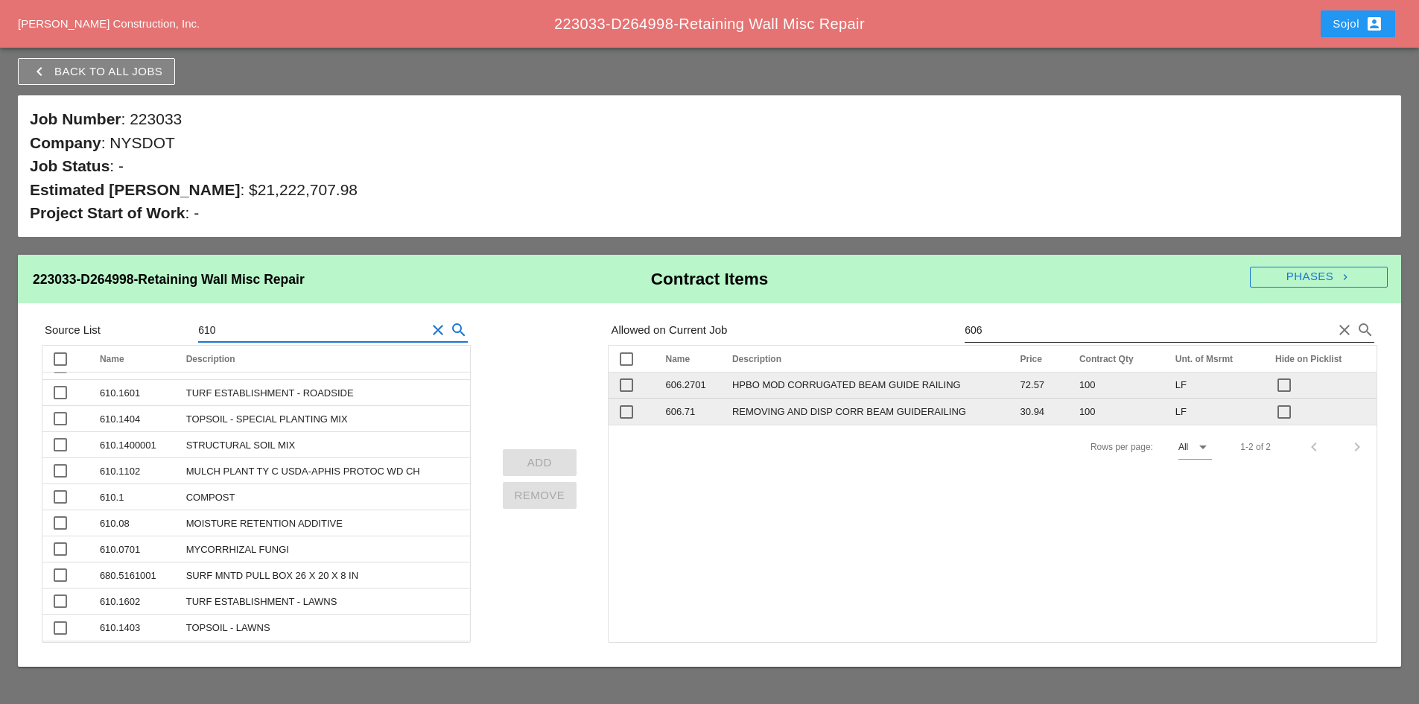
click at [1349, 333] on icon "clear" at bounding box center [1345, 330] width 18 height 18
type input "610"
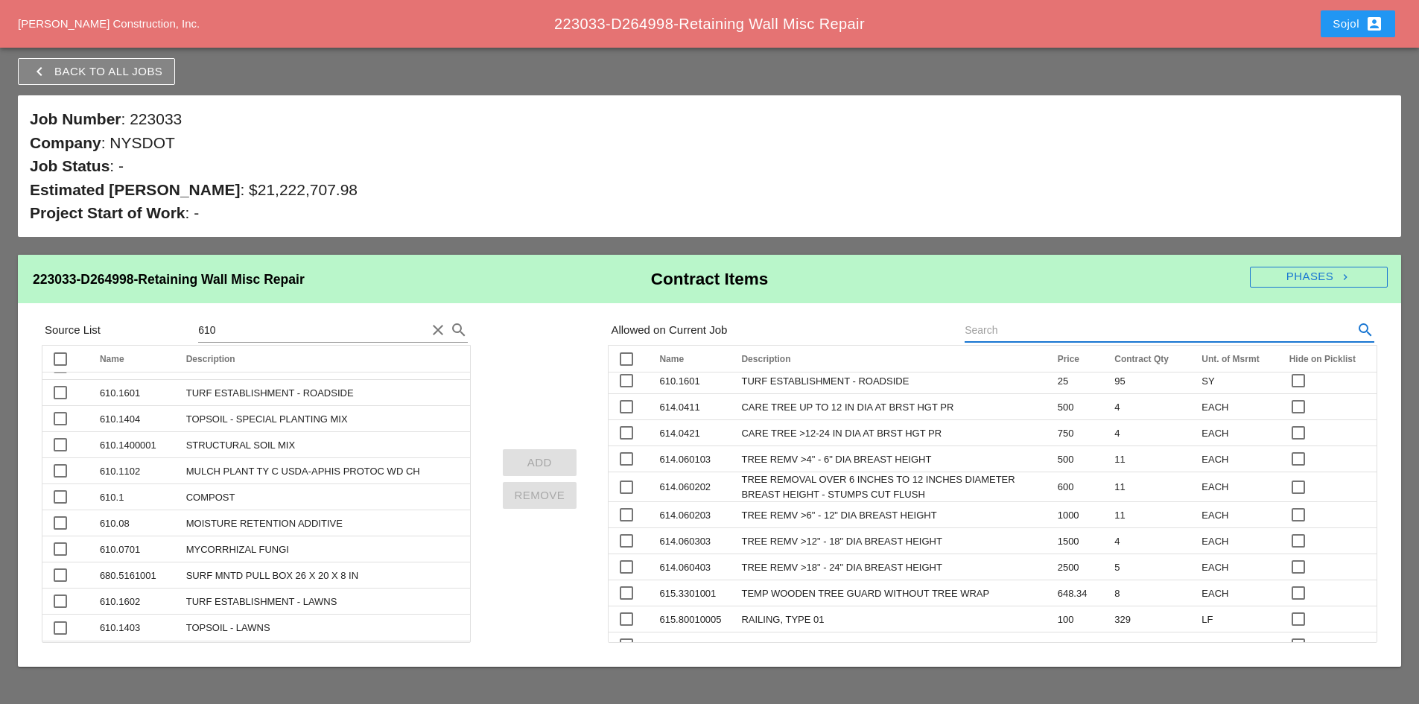
scroll to position [1490, 0]
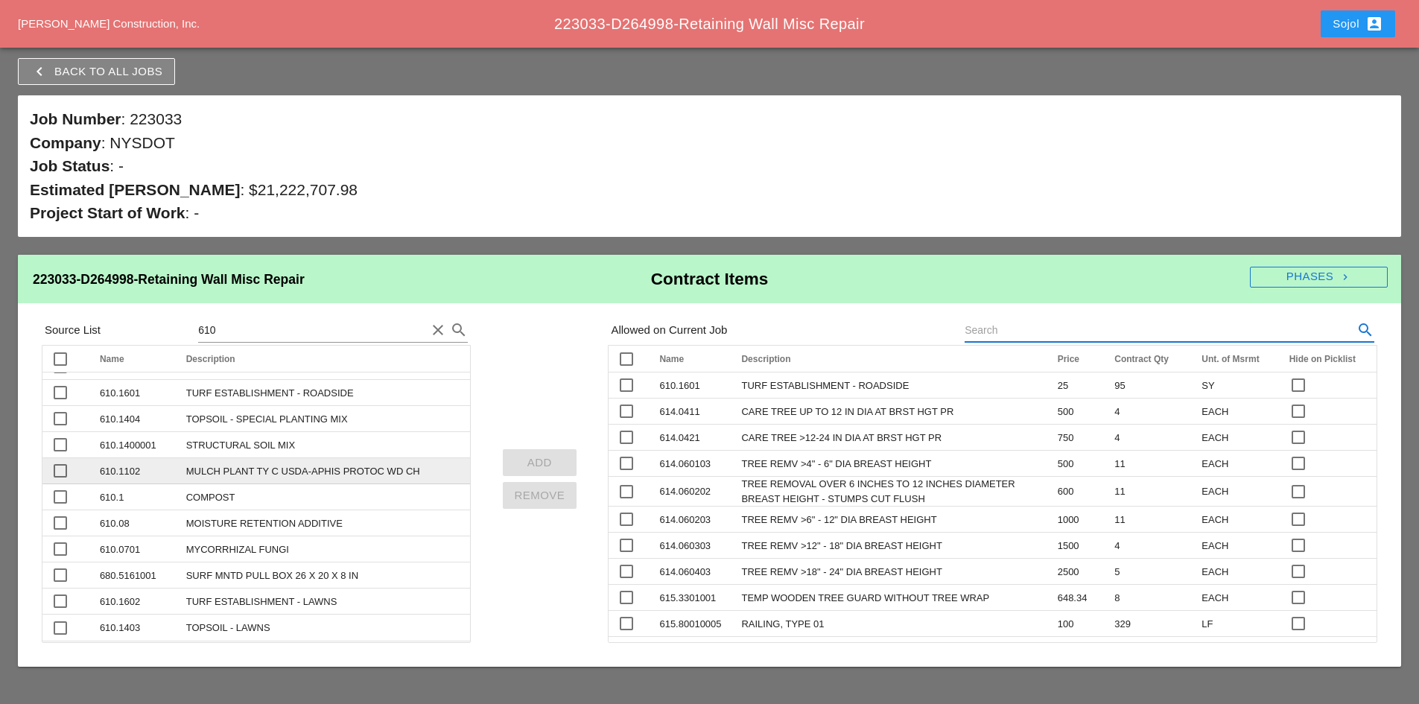
click at [59, 468] on div at bounding box center [60, 470] width 25 height 25
checkbox input "true"
click at [561, 459] on div "Add" at bounding box center [540, 462] width 51 height 17
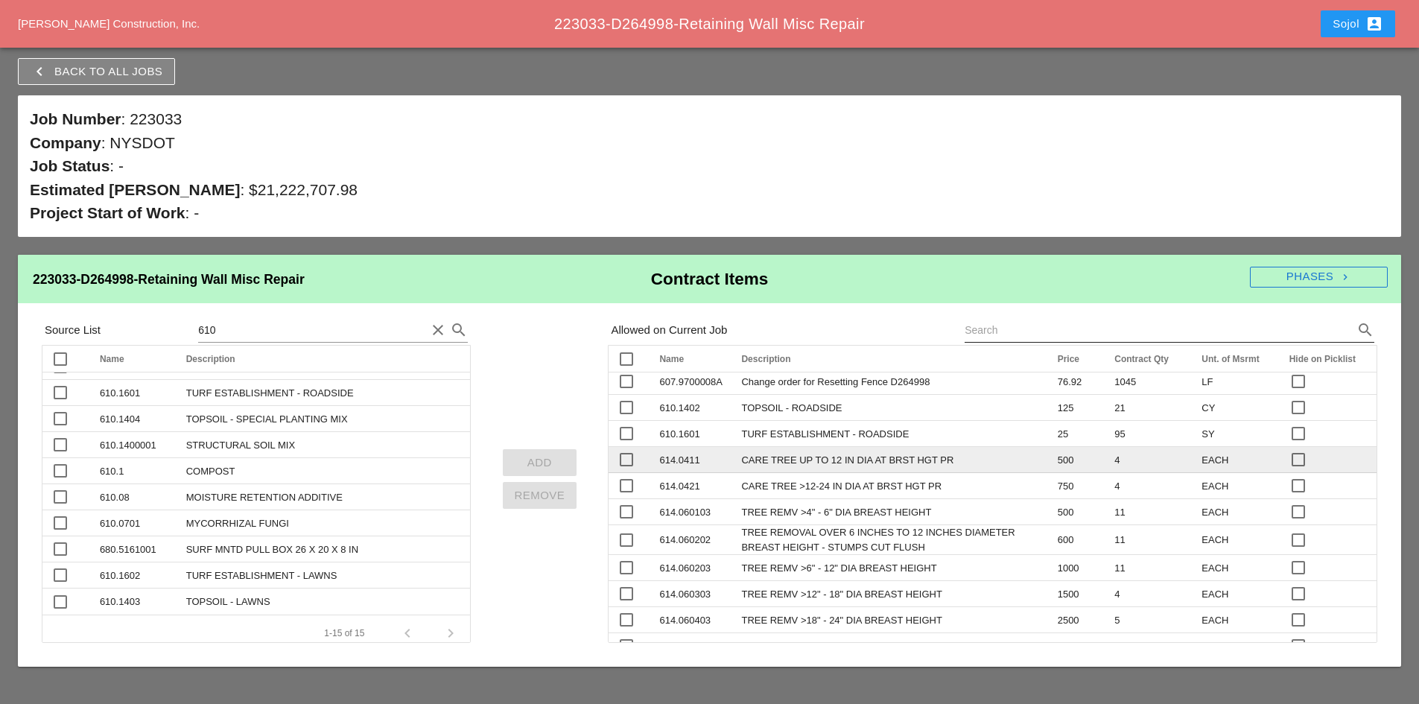
scroll to position [1415, 0]
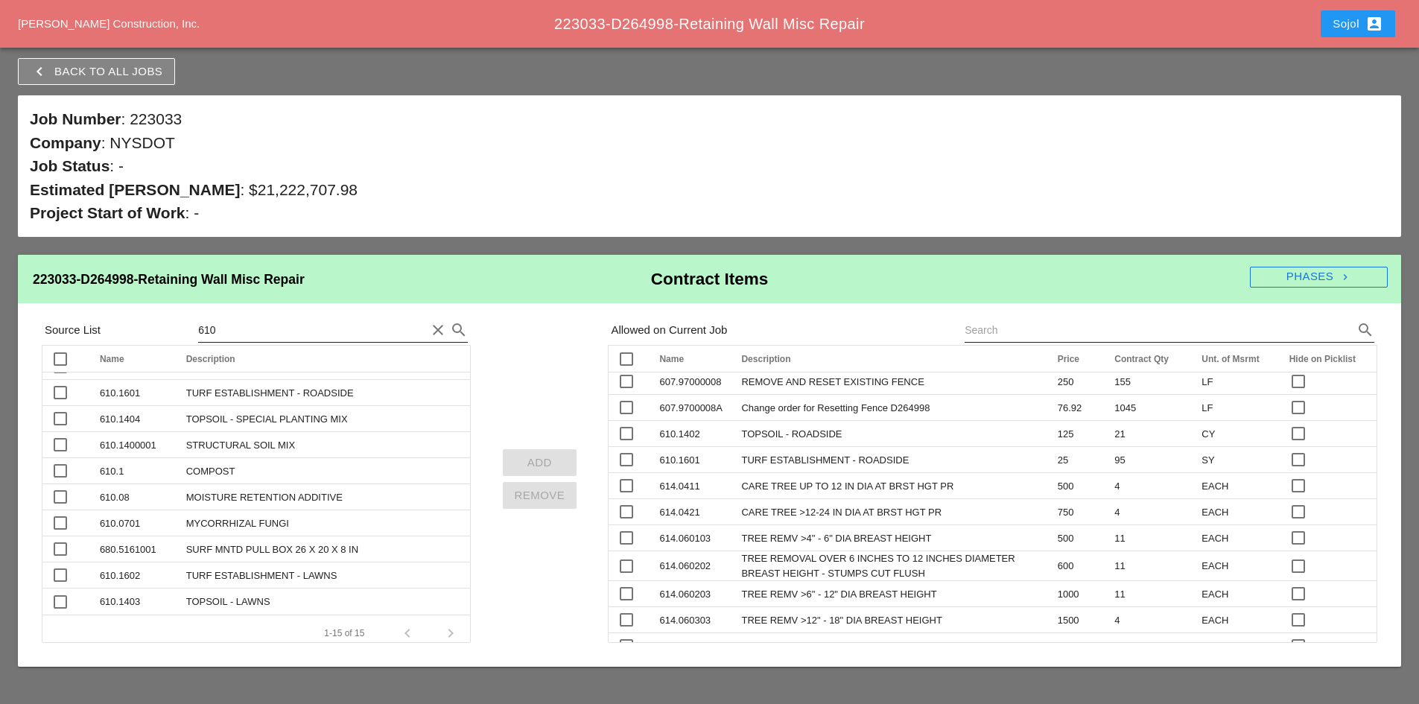
click at [273, 336] on input "610" at bounding box center [312, 330] width 228 height 24
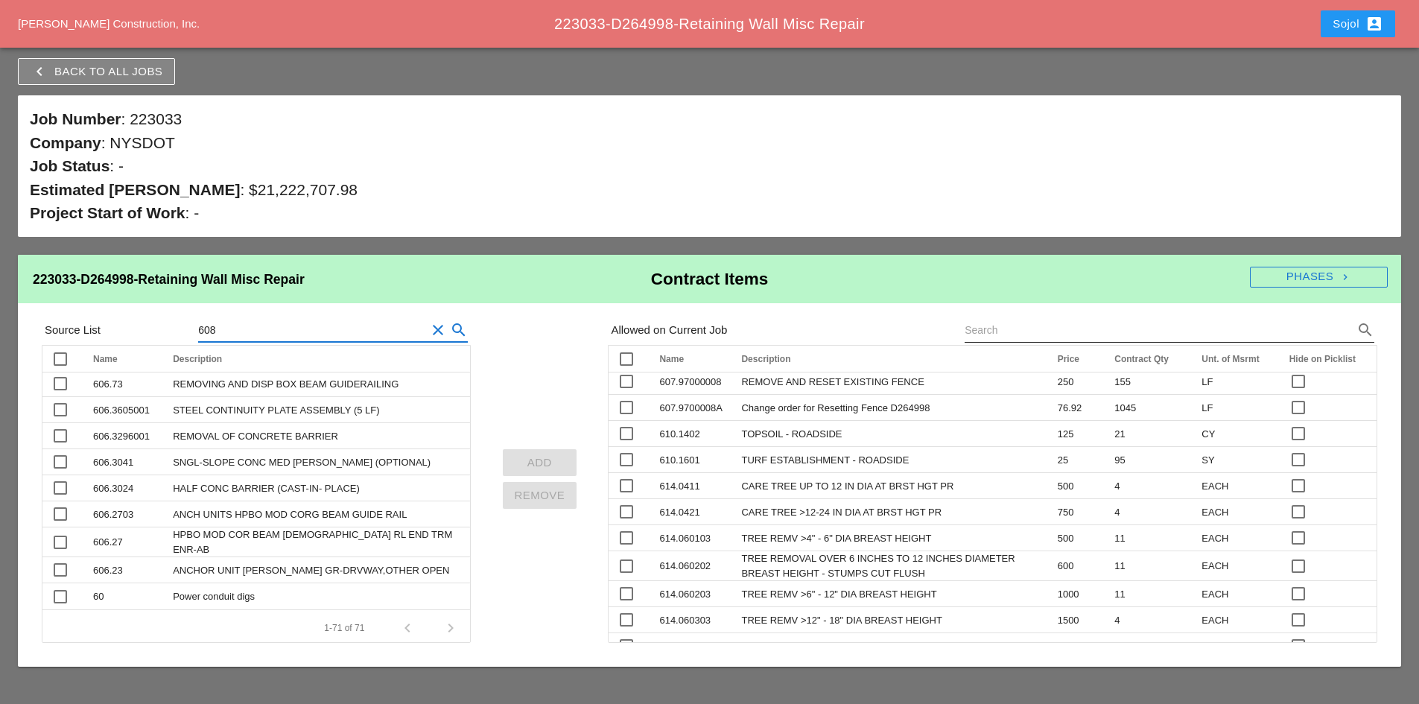
scroll to position [0, 0]
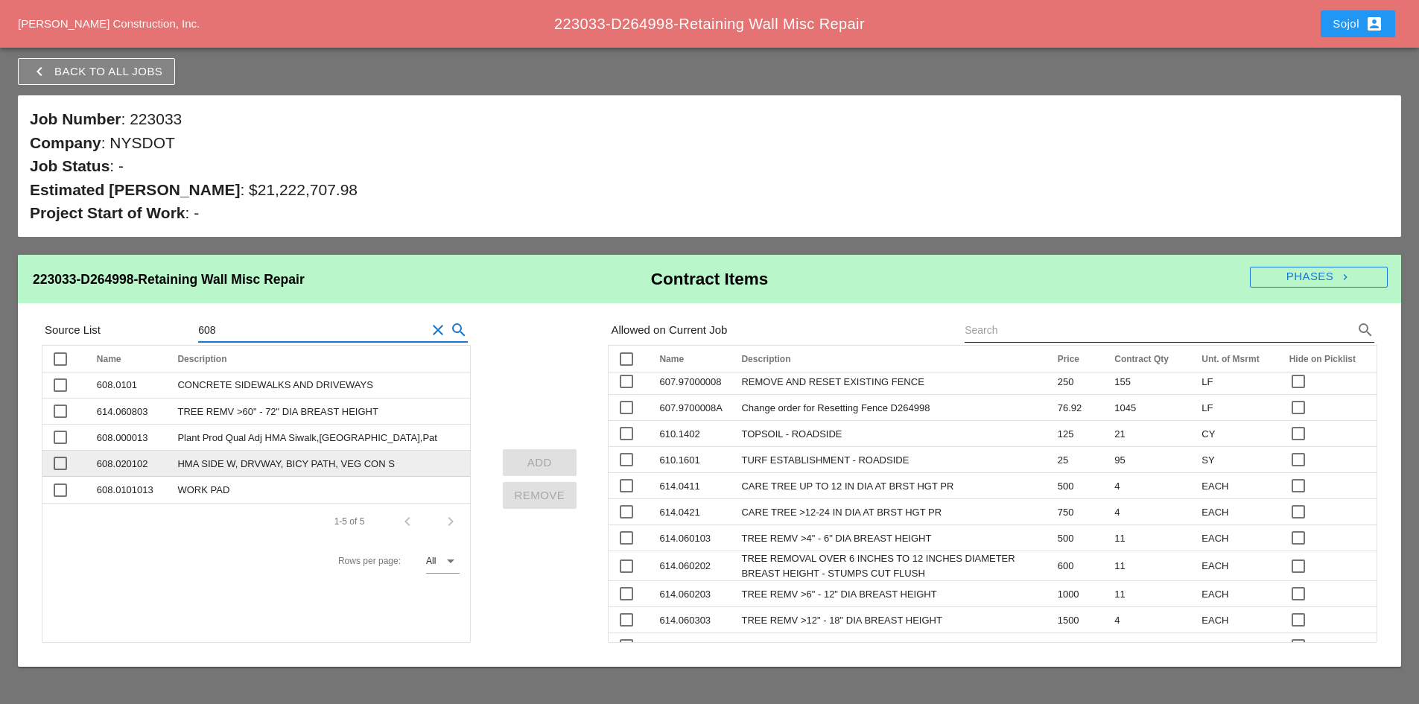
type input "608"
click at [61, 463] on div at bounding box center [60, 463] width 25 height 25
checkbox input "true"
click at [530, 463] on div "Add" at bounding box center [540, 462] width 51 height 17
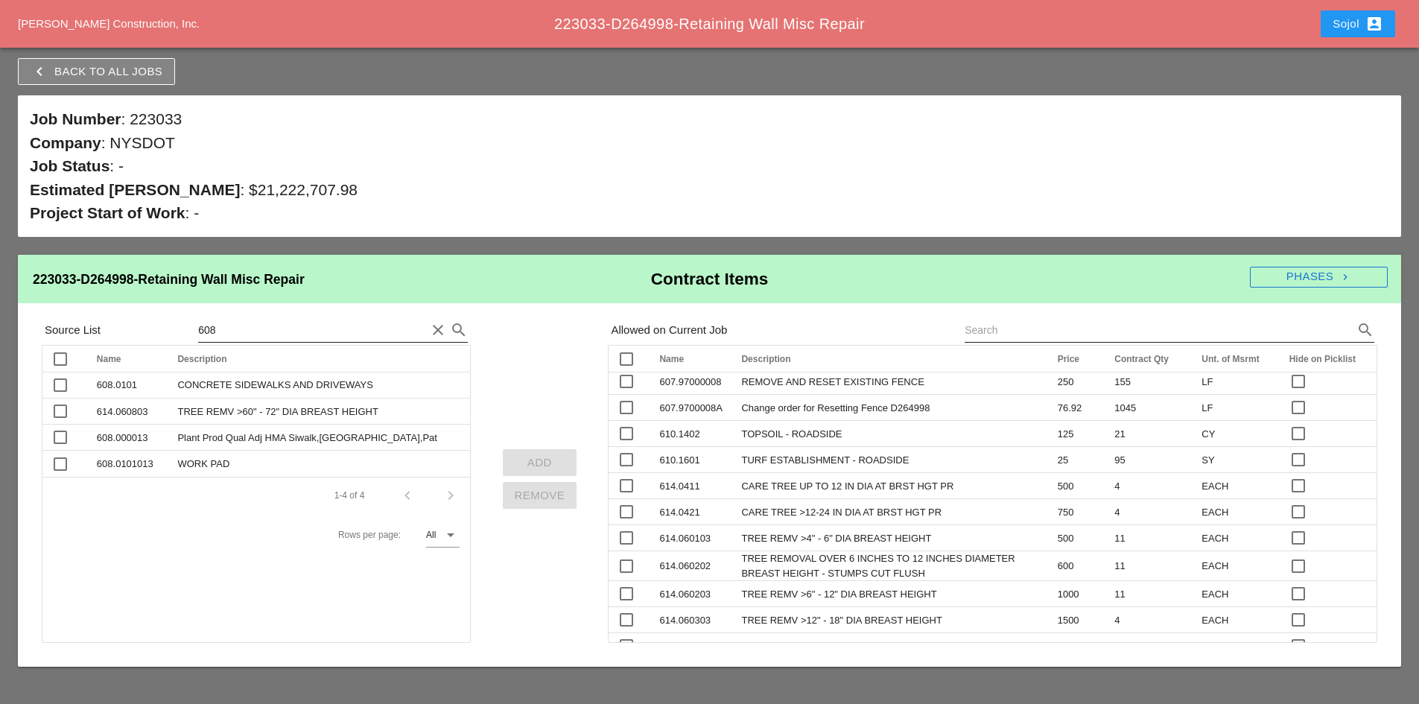
click at [431, 325] on icon "clear" at bounding box center [438, 330] width 18 height 18
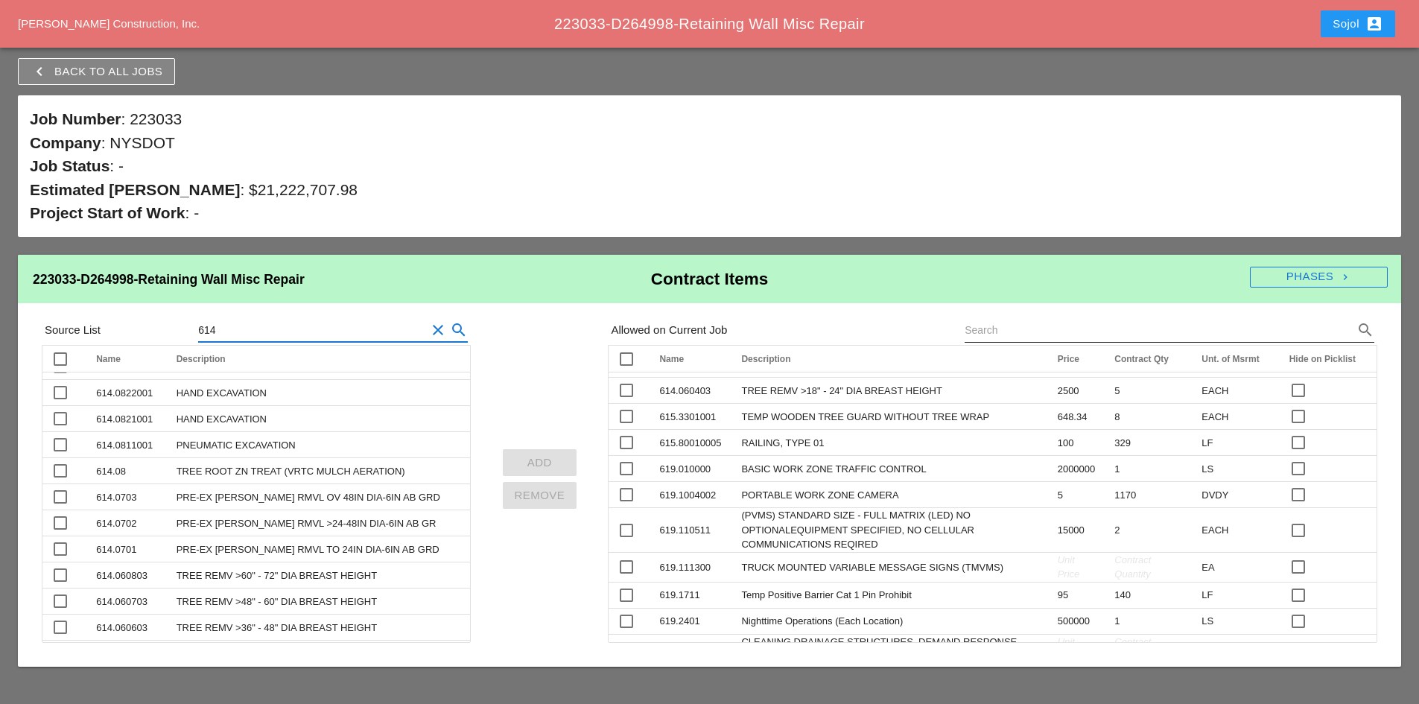
scroll to position [1639, 0]
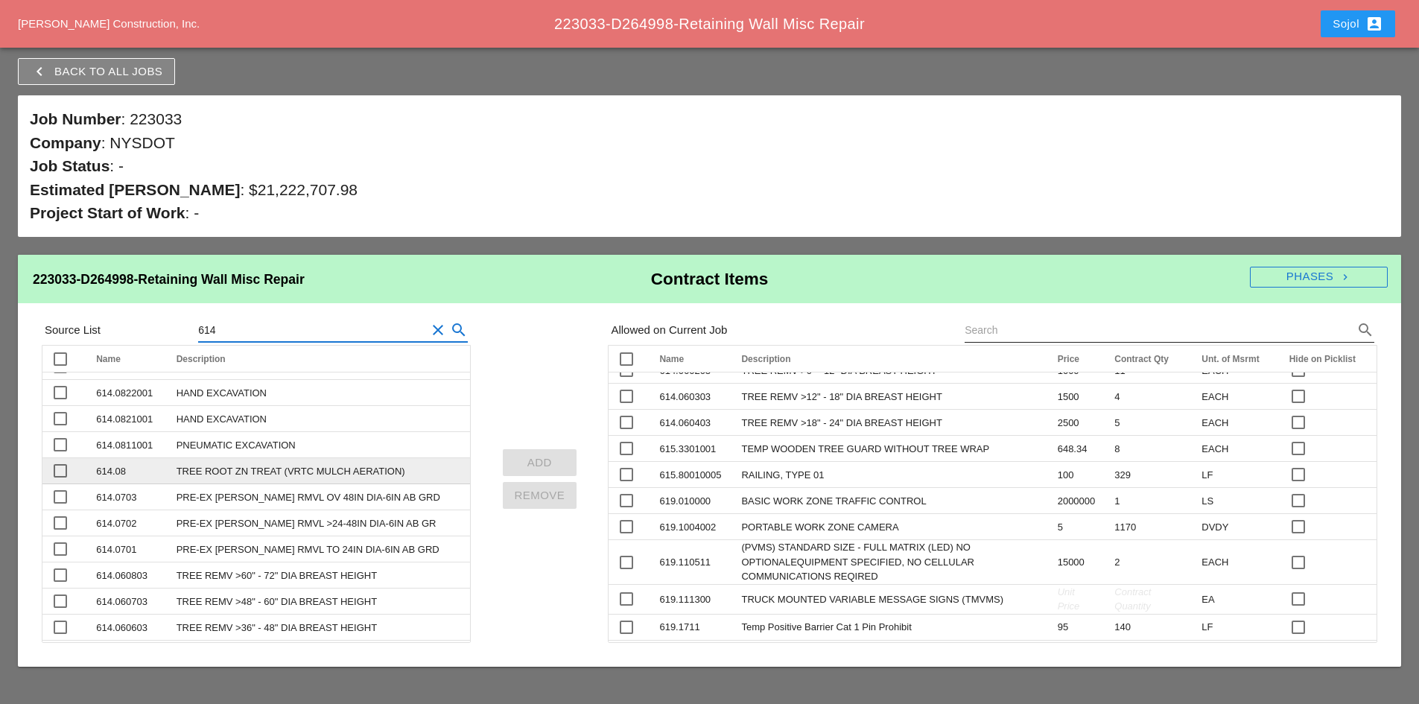
type input "614"
click at [57, 468] on div at bounding box center [60, 470] width 25 height 25
checkbox input "true"
click at [547, 457] on div "Add" at bounding box center [540, 462] width 51 height 17
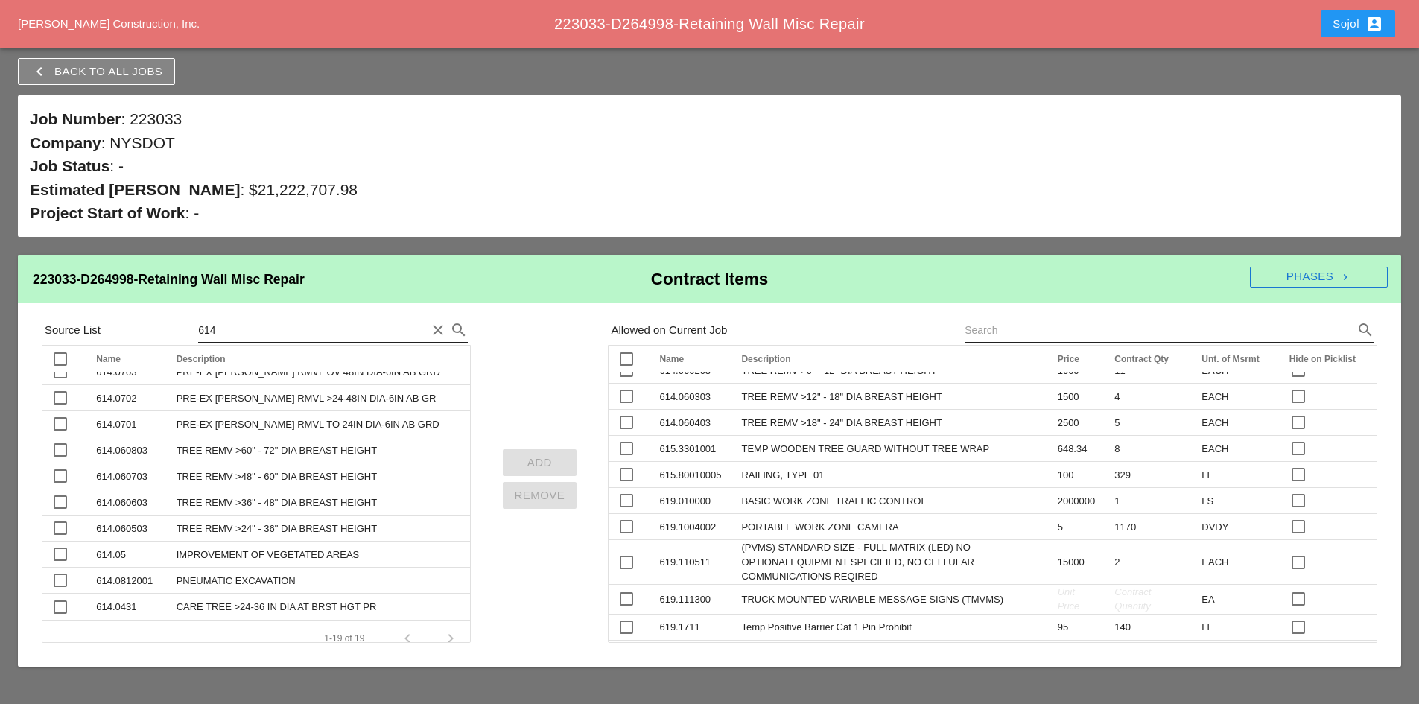
scroll to position [270, 0]
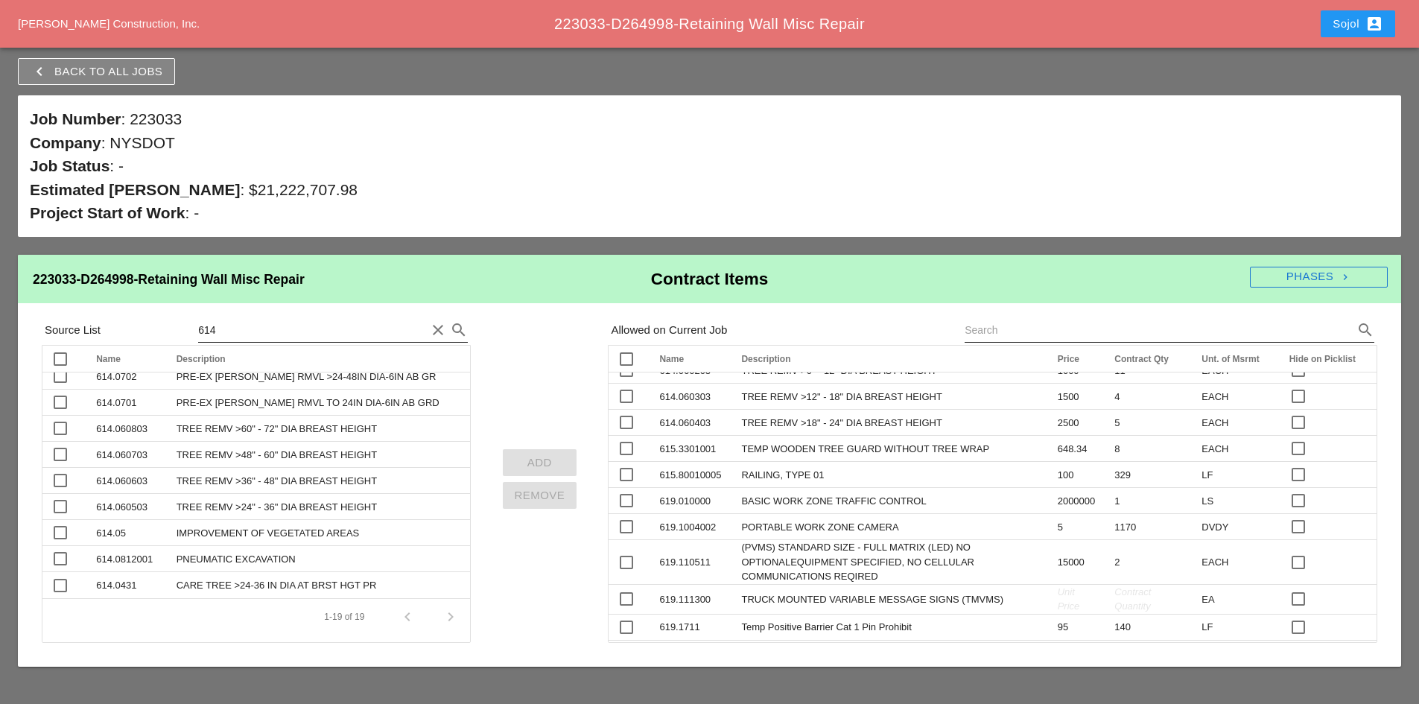
click at [440, 332] on icon "clear" at bounding box center [438, 330] width 18 height 18
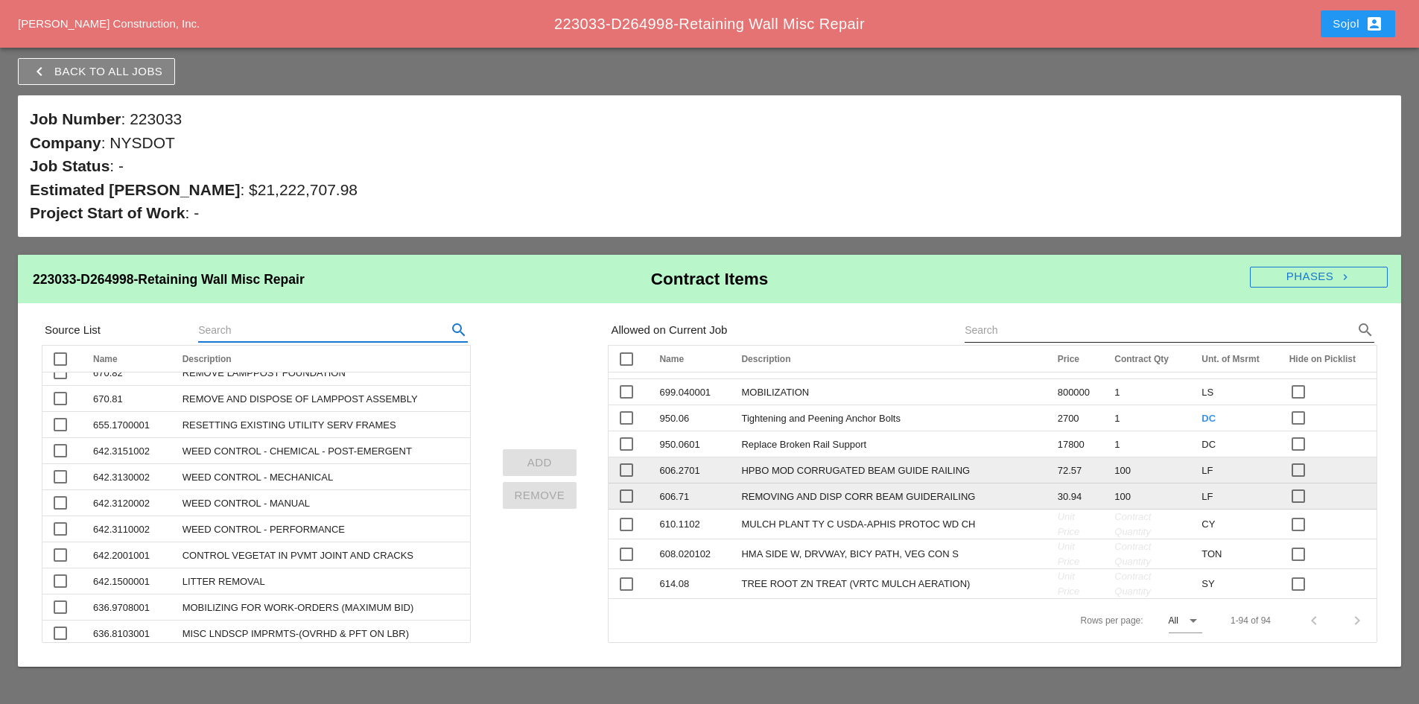
scroll to position [2501, 0]
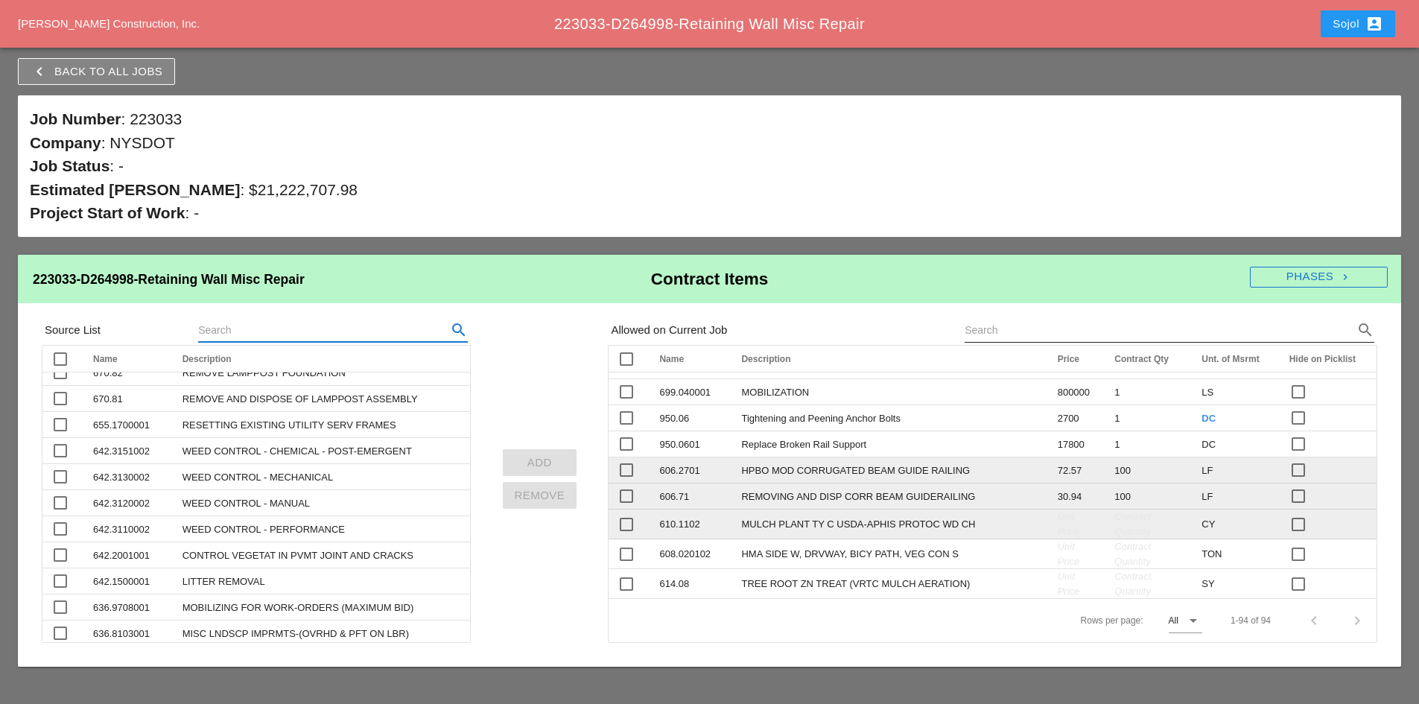
click at [1058, 521] on span "Unit Price" at bounding box center [1069, 524] width 22 height 27
click at [1058, 524] on span "Unit Price" at bounding box center [1069, 524] width 22 height 27
type input "97.34"
click at [1116, 524] on div "Contract Quantity" at bounding box center [1150, 524] width 69 height 29
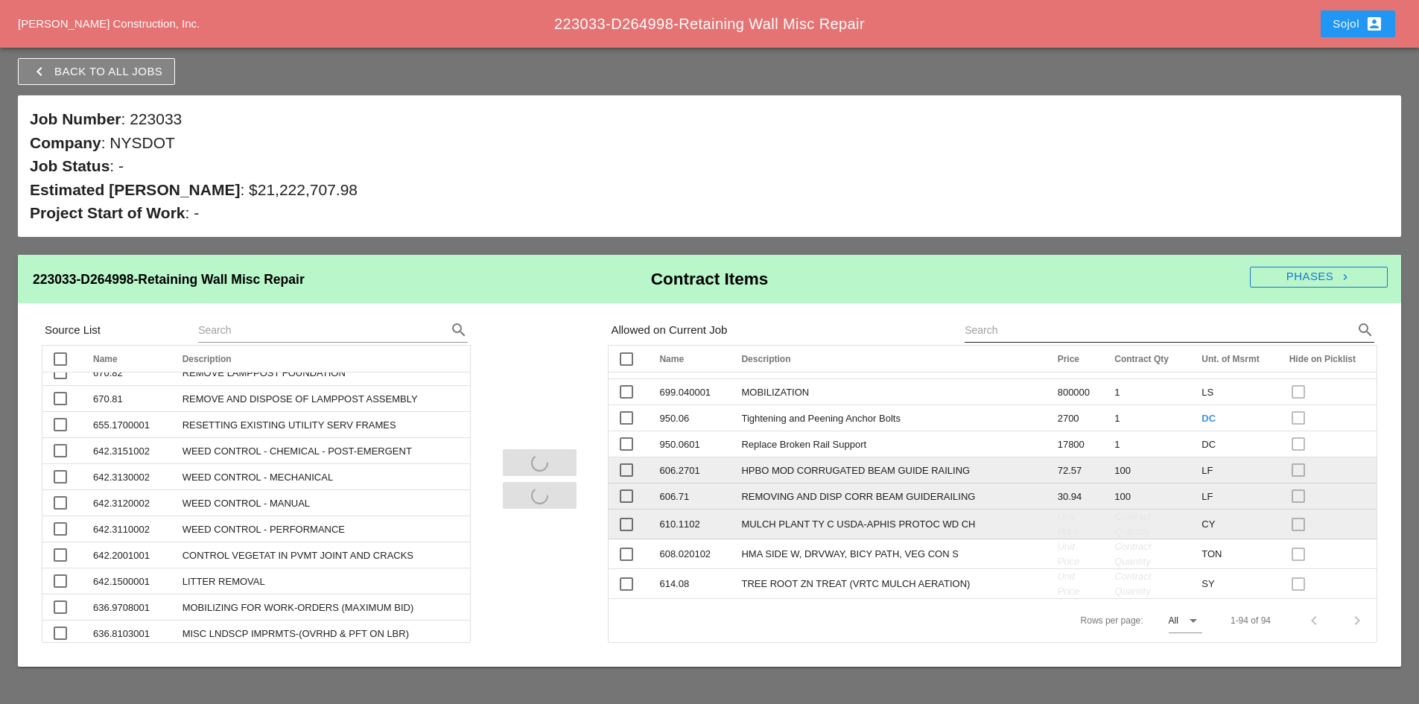
scroll to position [2501, 0]
click at [1114, 524] on div "Contract Quantity" at bounding box center [1148, 524] width 69 height 29
click at [1114, 532] on span "Contract Quantity" at bounding box center [1132, 524] width 37 height 27
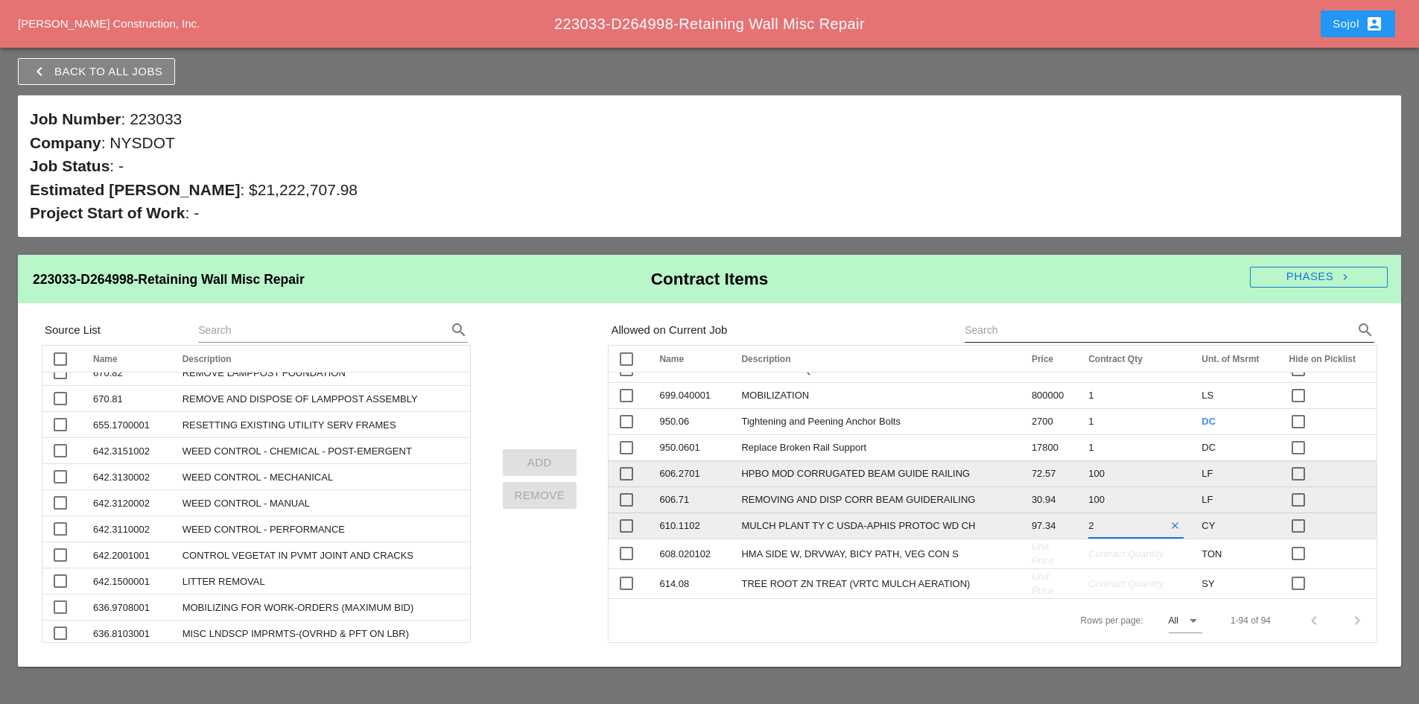
type input "20"
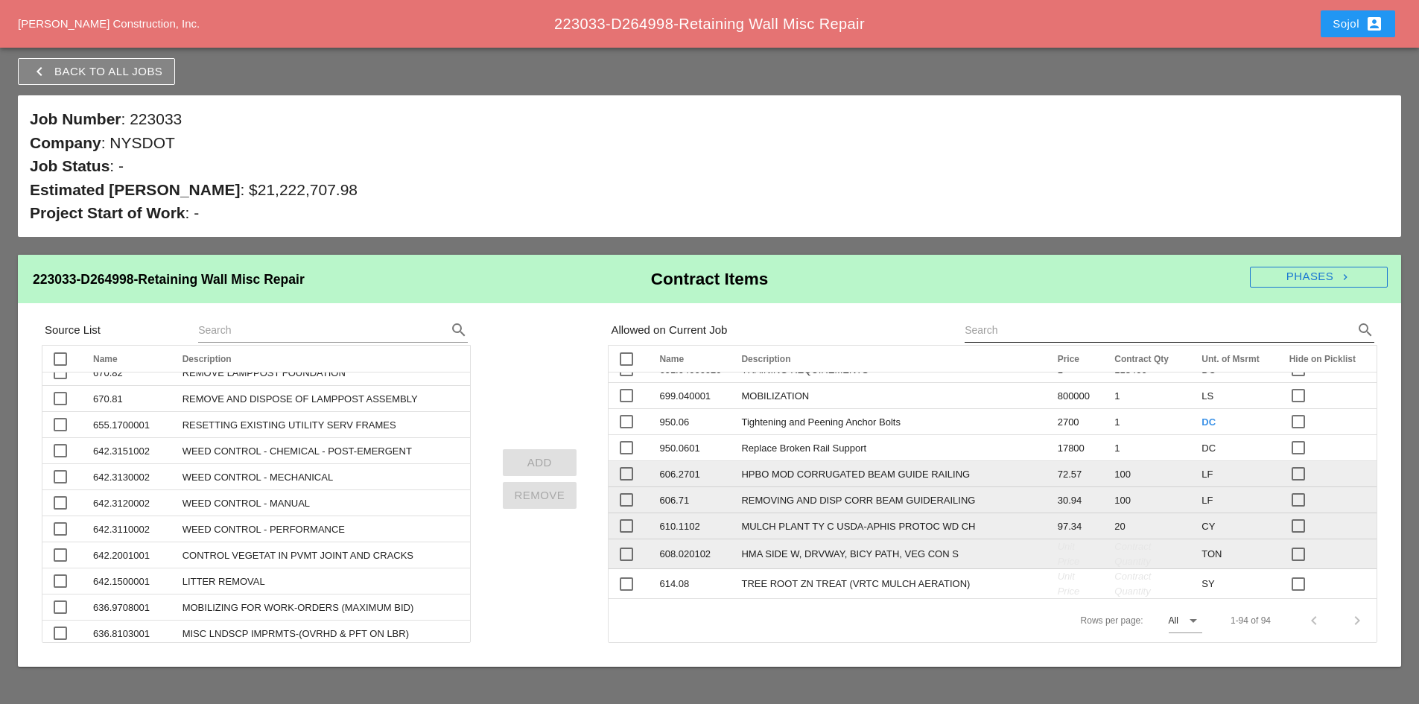
click at [1058, 558] on span "Unit Price" at bounding box center [1069, 554] width 22 height 27
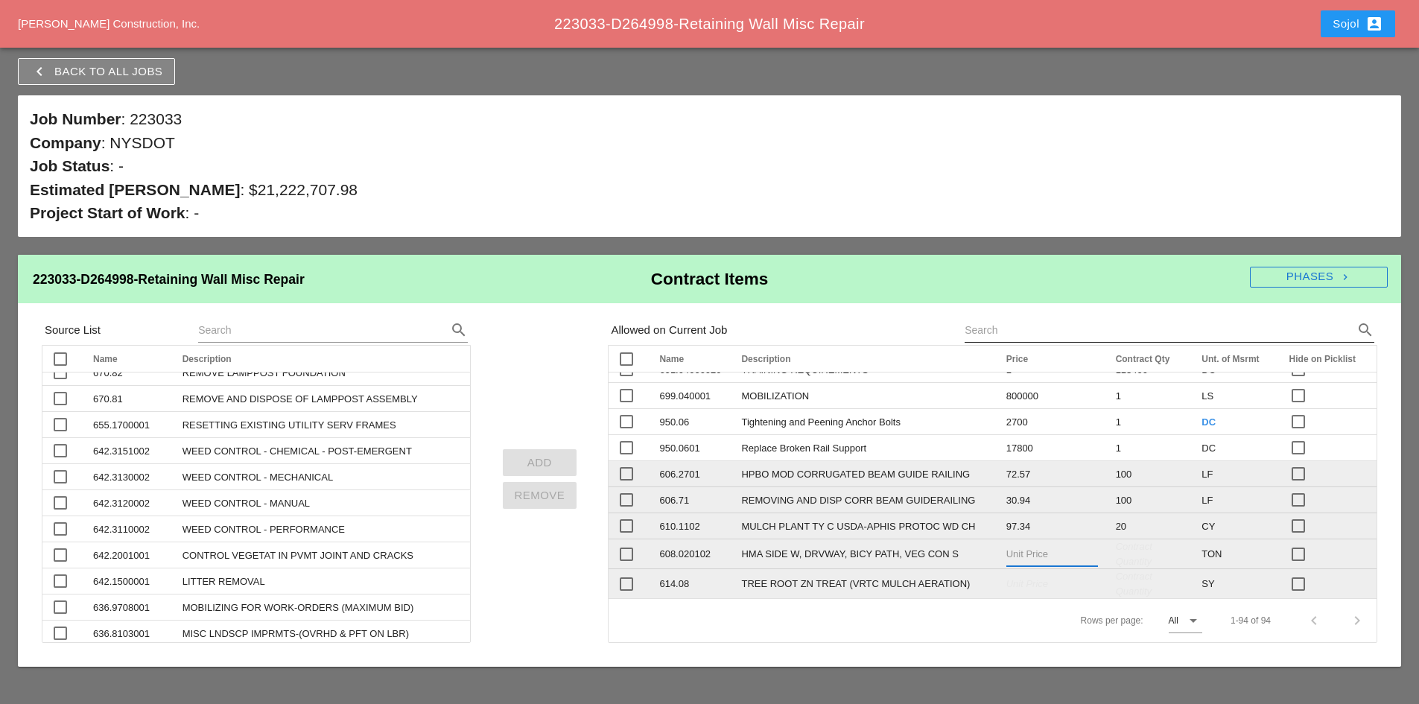
click at [1009, 597] on td "Unit Price" at bounding box center [1052, 584] width 110 height 30
click at [1058, 584] on span "Unit Price" at bounding box center [1069, 584] width 22 height 27
type input "46.74"
click at [1107, 582] on td "Contract Quantity" at bounding box center [1150, 584] width 86 height 30
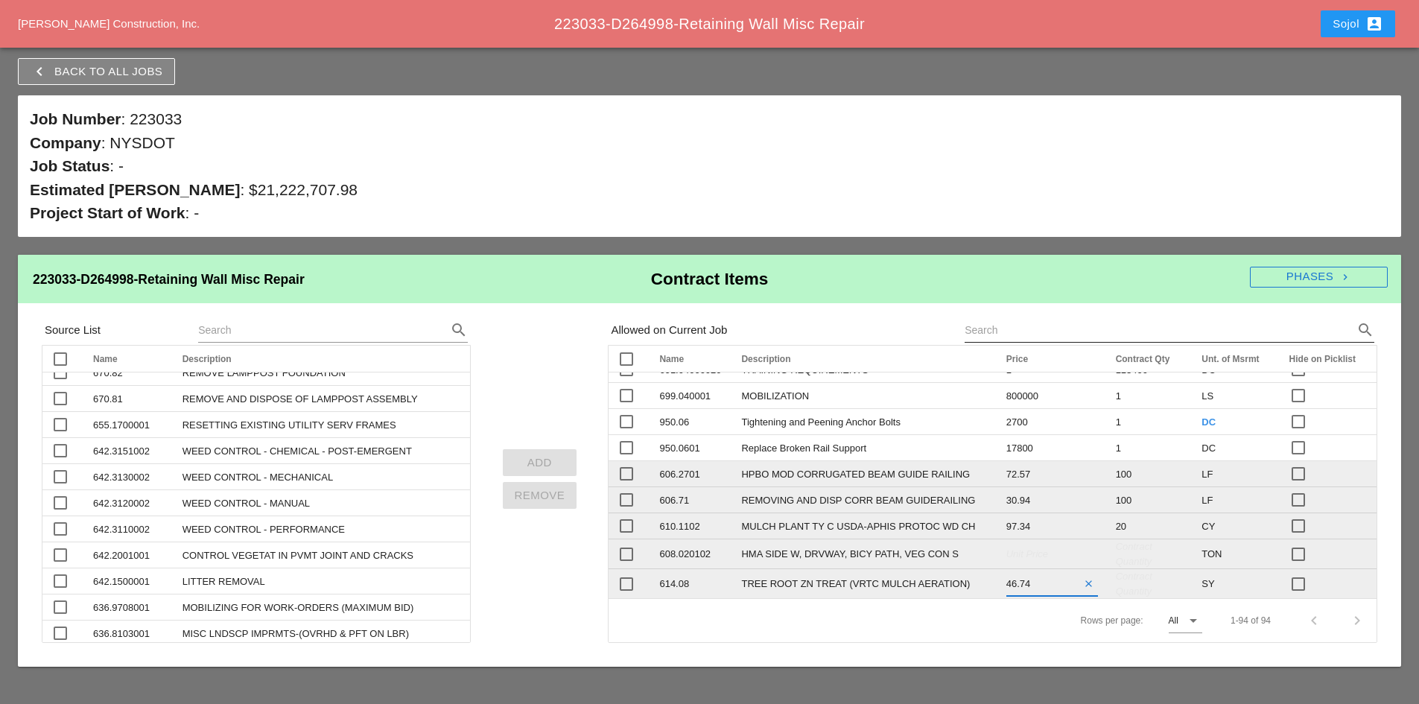
scroll to position [2501, 0]
click at [1114, 587] on span "Contract Quantity" at bounding box center [1132, 584] width 37 height 27
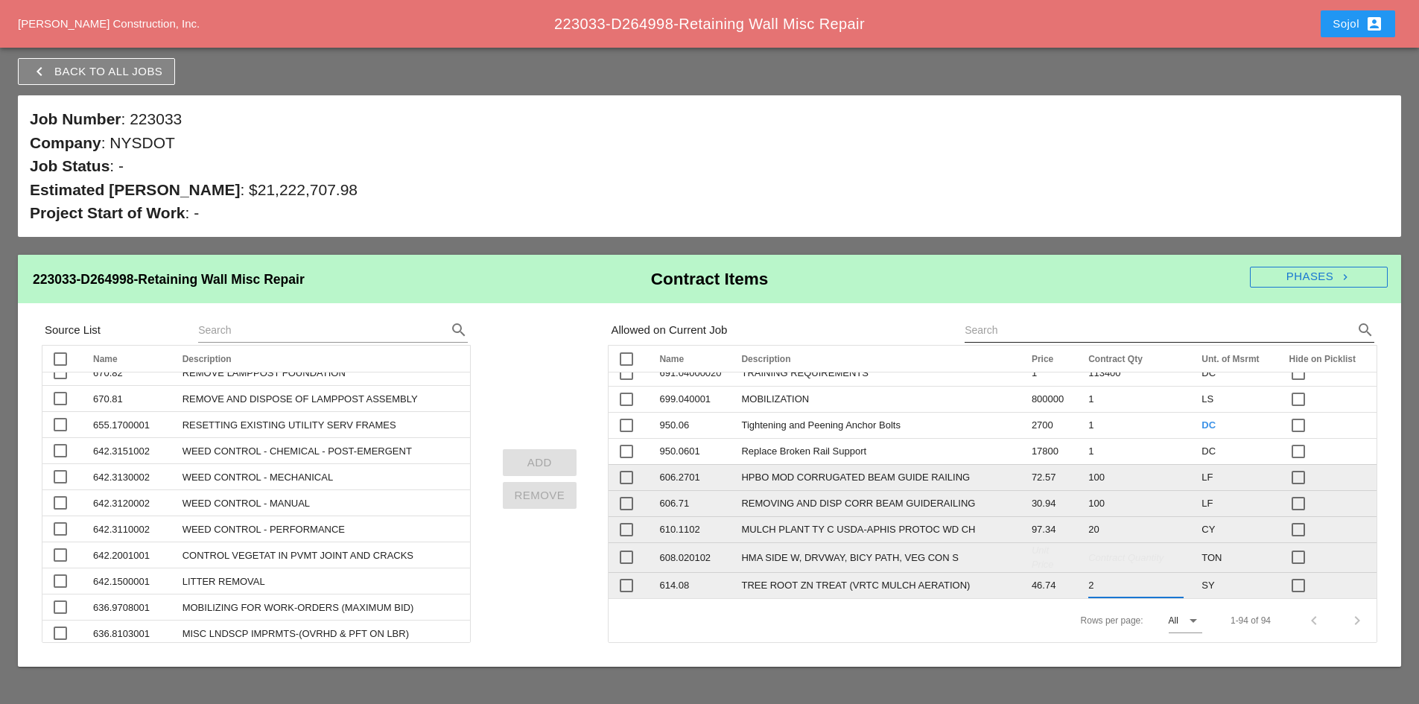
type input "20"
click at [1032, 555] on span "Unit Price" at bounding box center [1043, 558] width 22 height 27
click at [1058, 555] on span "Unit Price" at bounding box center [1069, 557] width 22 height 27
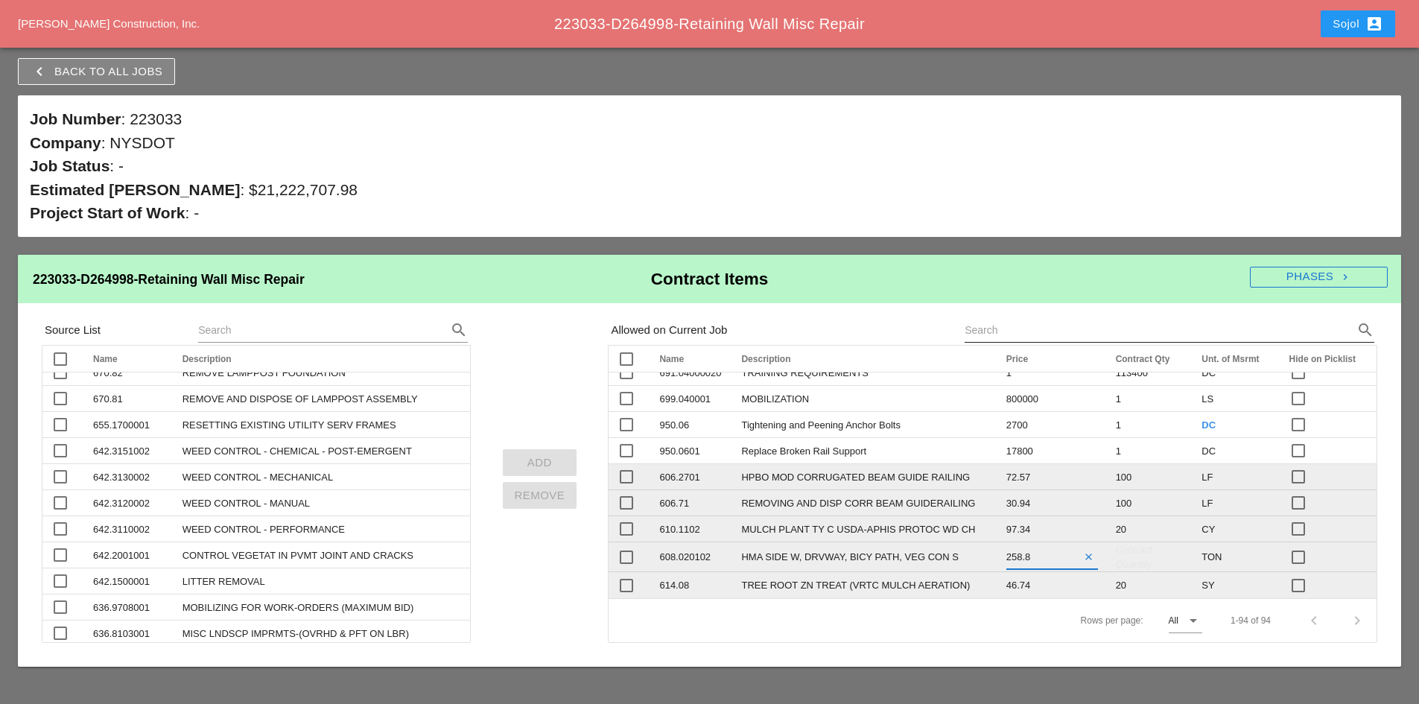
type input "258.83"
click at [1116, 556] on span "Contract Quantity" at bounding box center [1134, 557] width 37 height 27
click at [1114, 557] on span "Contract Quantity" at bounding box center [1132, 557] width 37 height 27
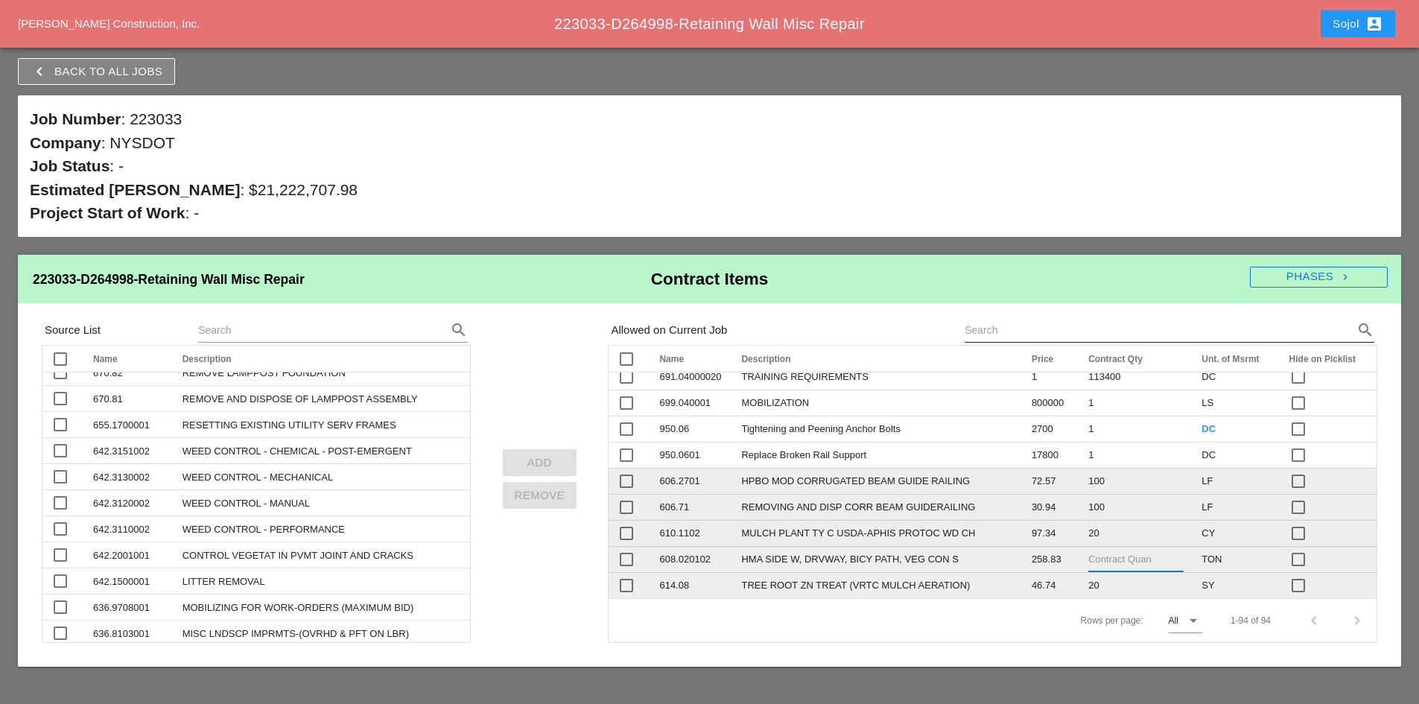
scroll to position [2512, 0]
type input "15"
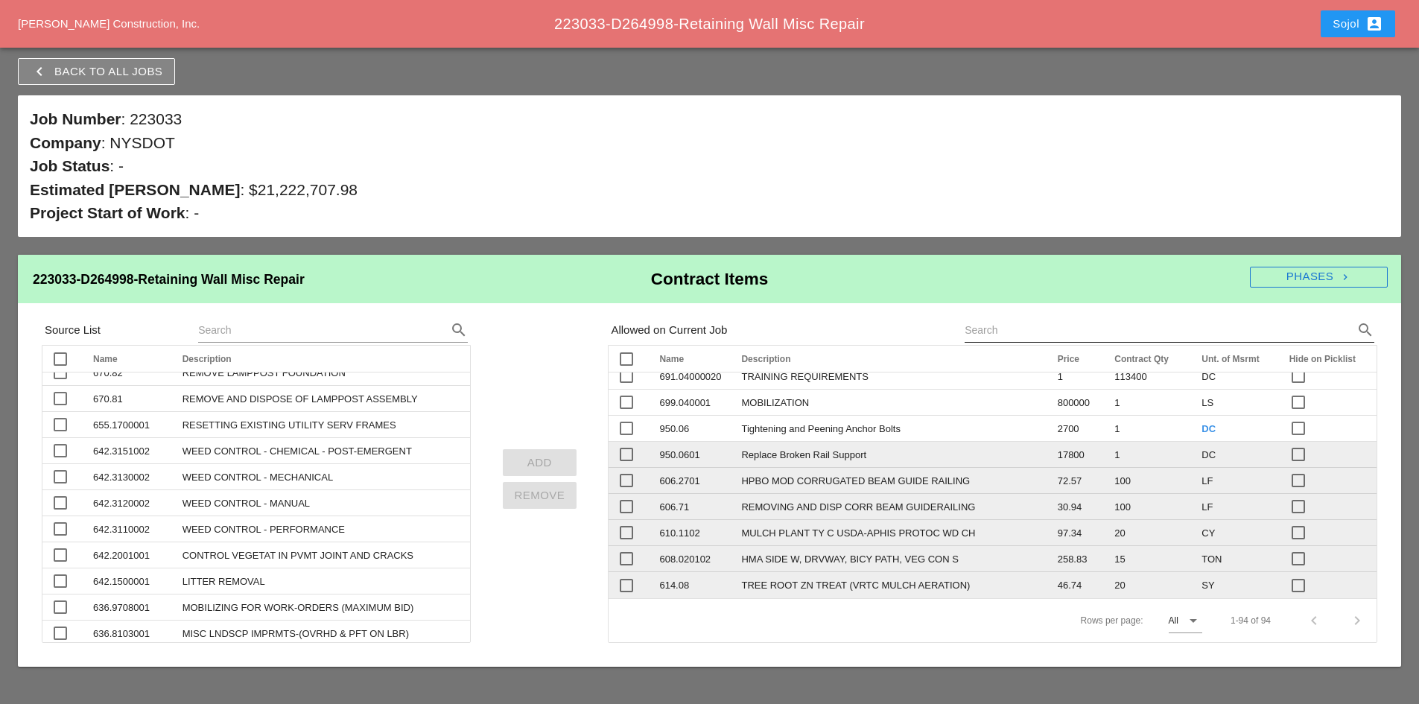
scroll to position [2497, 0]
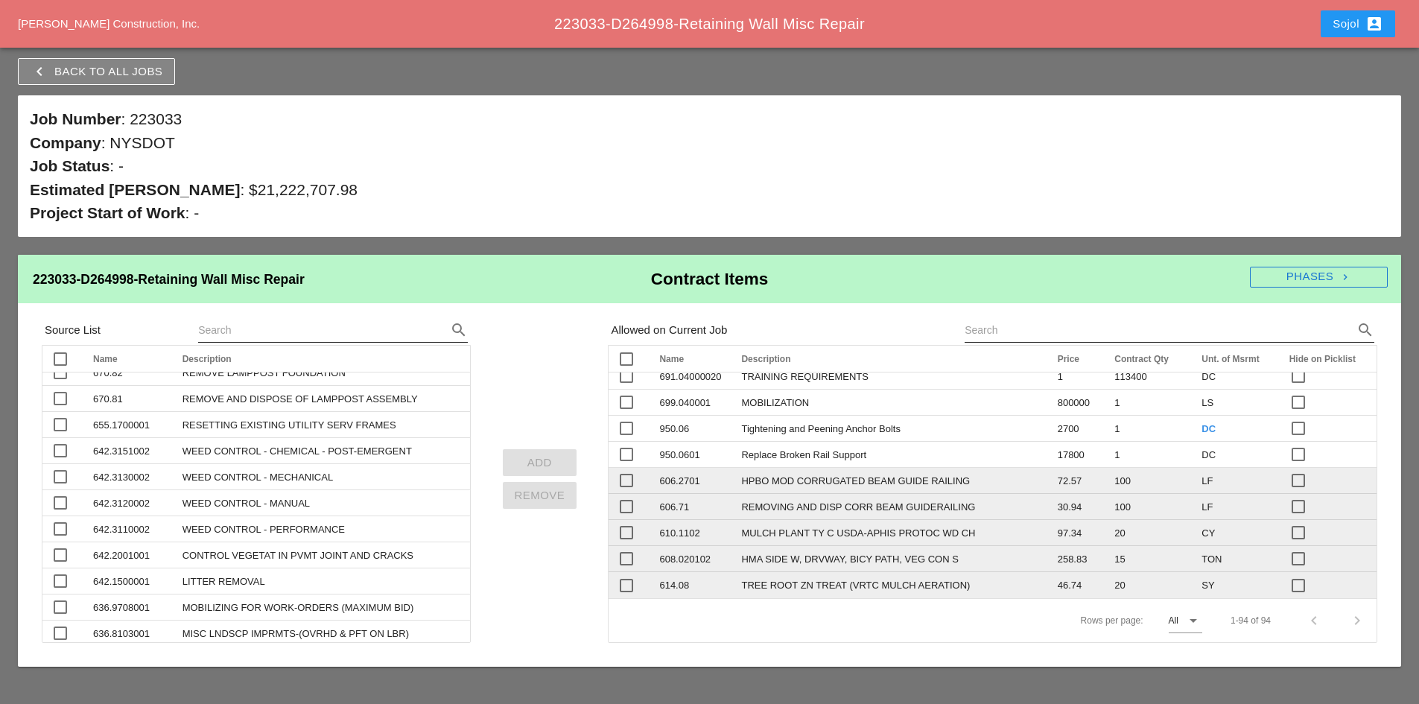
click at [311, 337] on input "text" at bounding box center [312, 330] width 228 height 24
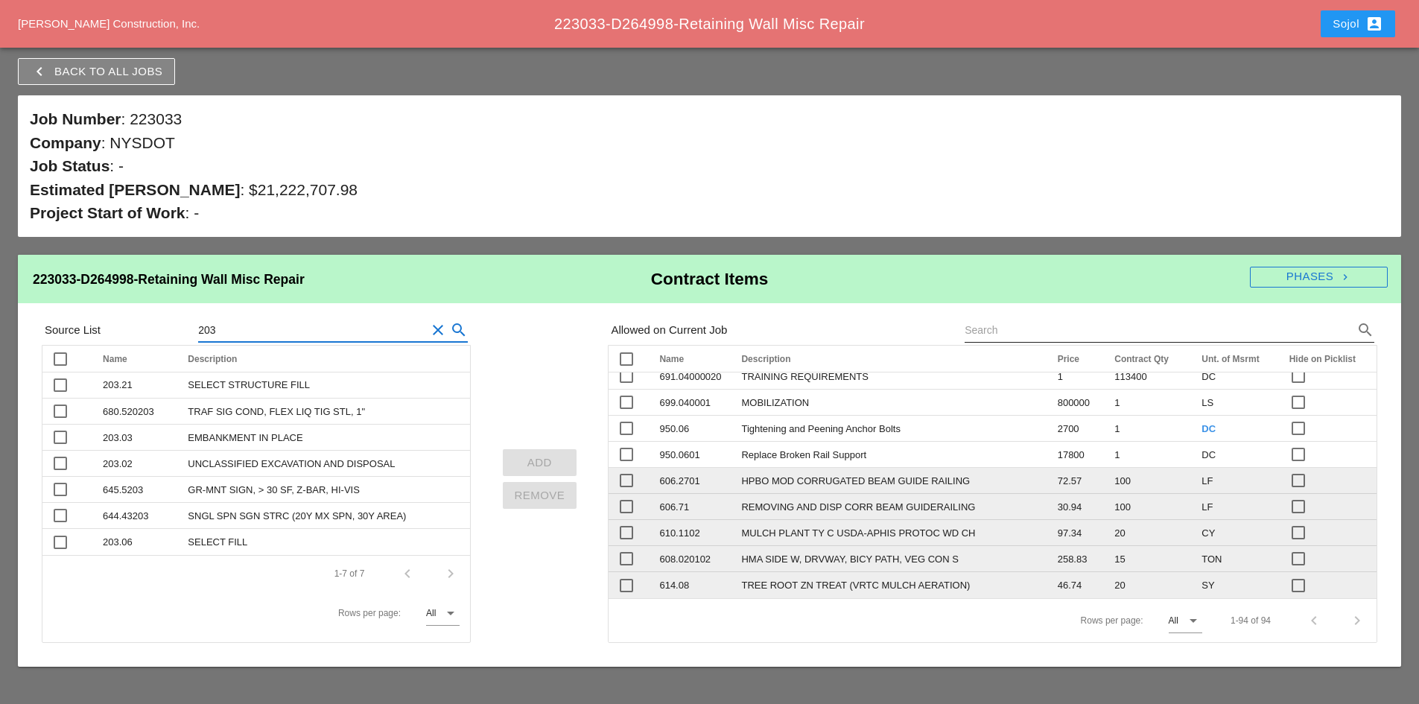
scroll to position [0, 0]
type input "203"
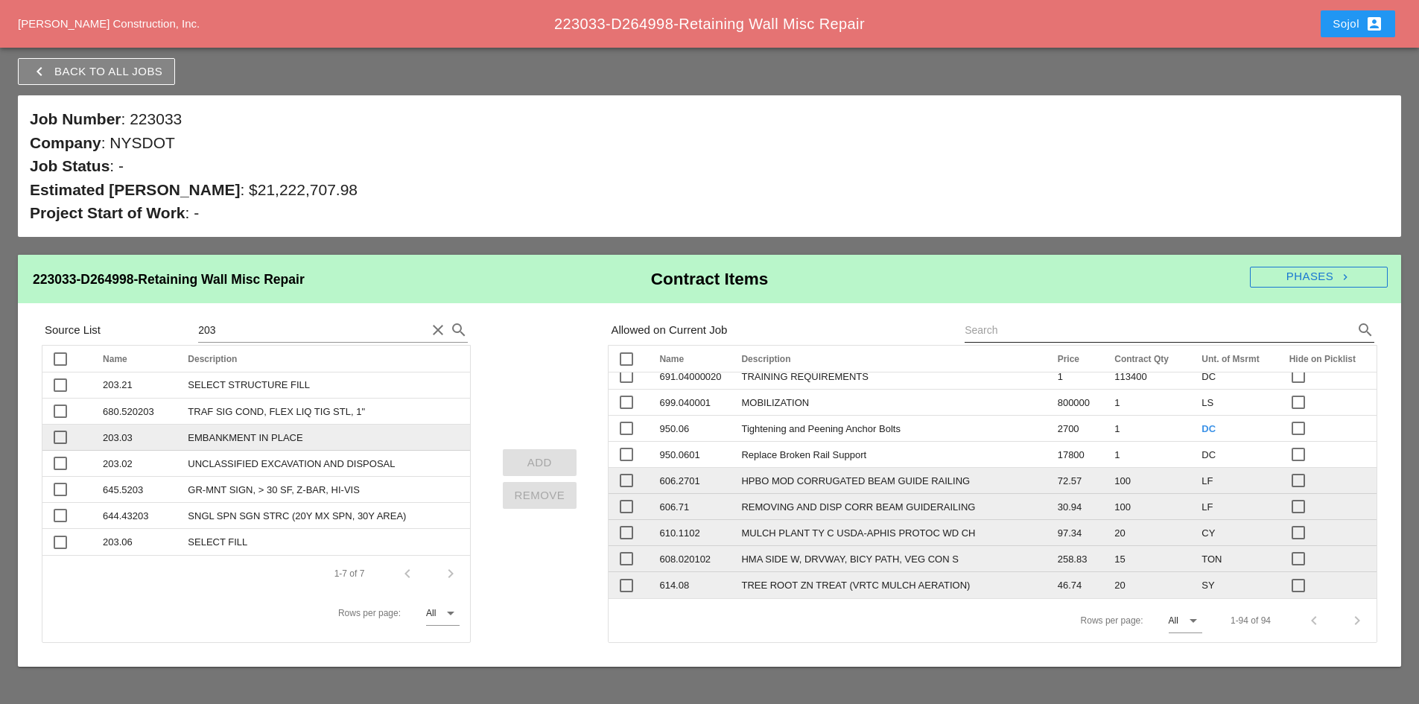
click at [308, 439] on td "EMBANKMENT IN PLACE" at bounding box center [324, 438] width 291 height 26
click at [64, 437] on div at bounding box center [60, 437] width 25 height 25
checkbox input "true"
click at [553, 459] on div "Add" at bounding box center [540, 462] width 51 height 17
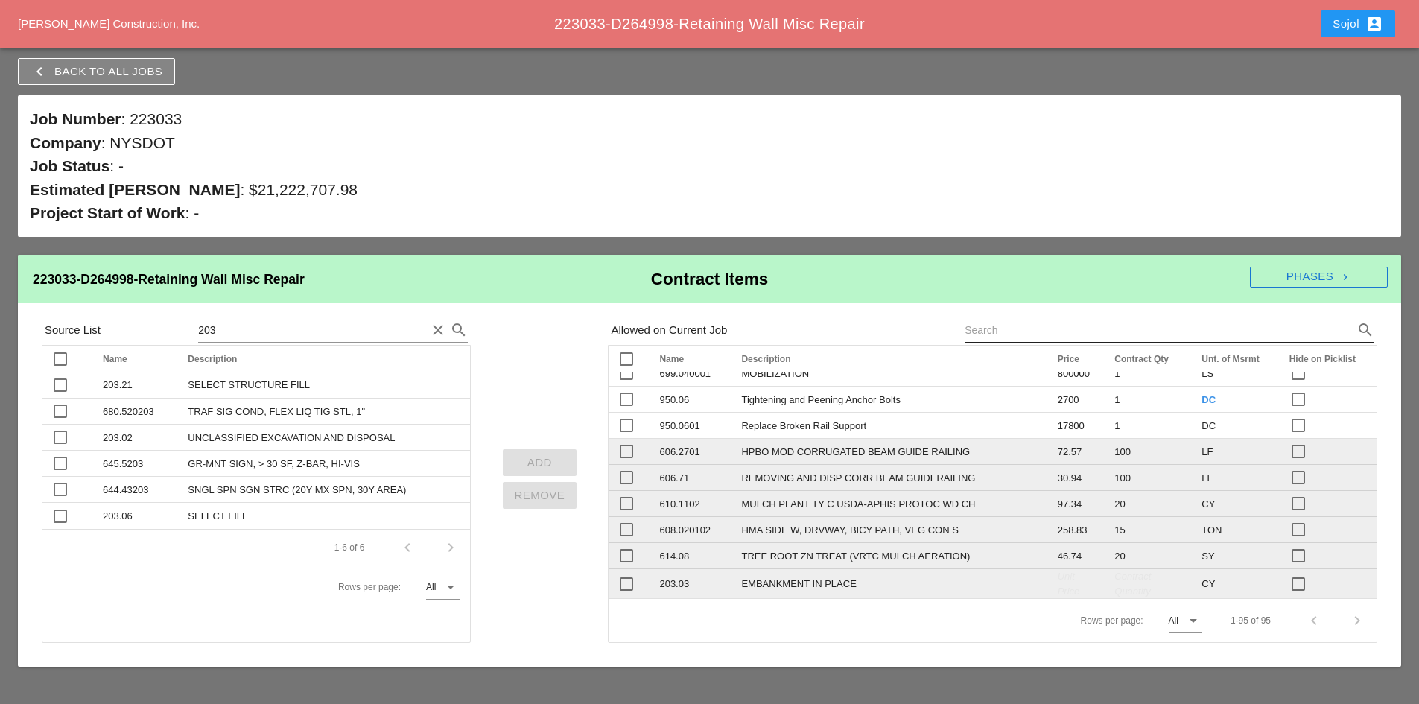
click at [1058, 598] on div "Unit Price" at bounding box center [1077, 583] width 39 height 29
click at [1058, 597] on span "Unit Price" at bounding box center [1069, 584] width 22 height 27
type input "91.65"
click at [1125, 598] on div "Contract Quantity" at bounding box center [1150, 583] width 69 height 29
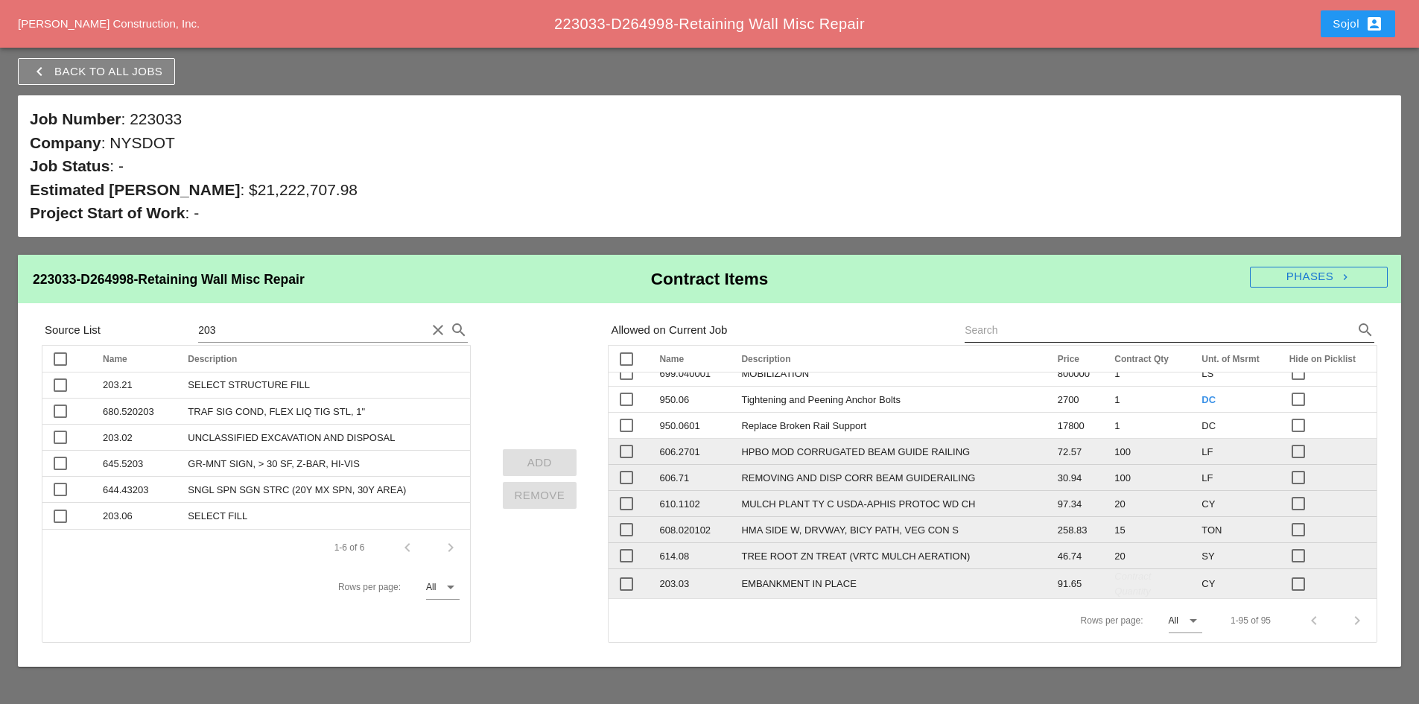
click at [1114, 597] on span "Contract Quantity" at bounding box center [1132, 584] width 37 height 27
type input "100"
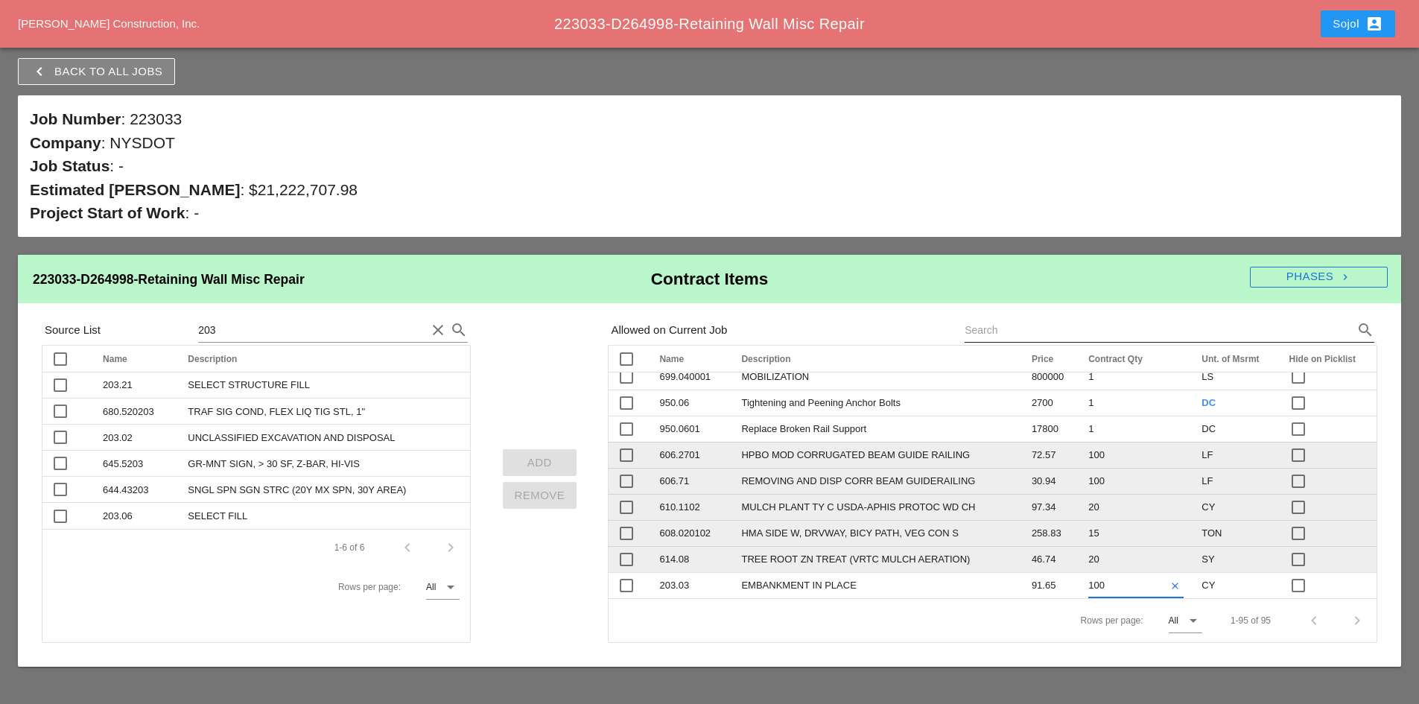
click at [847, 656] on div at bounding box center [709, 661] width 1383 height 12
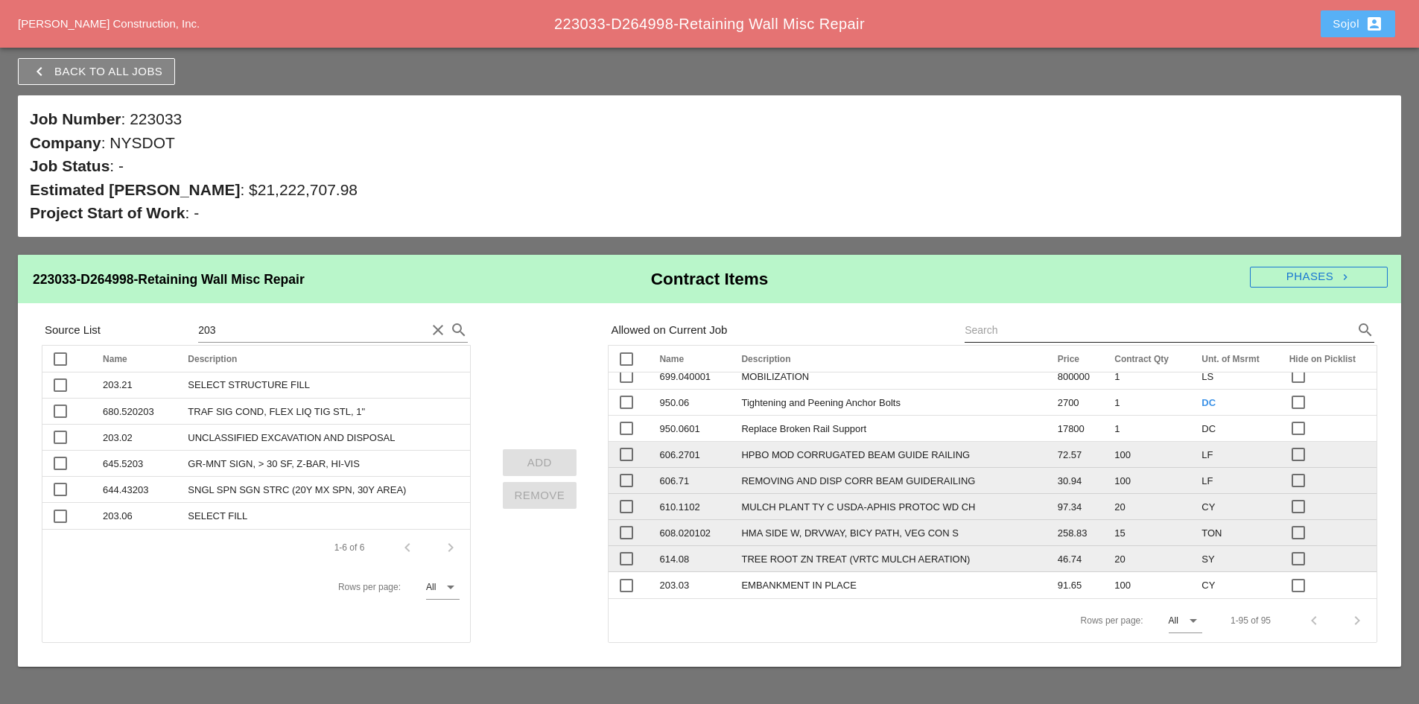
click at [1354, 21] on div "Sojol account_box" at bounding box center [1358, 24] width 51 height 18
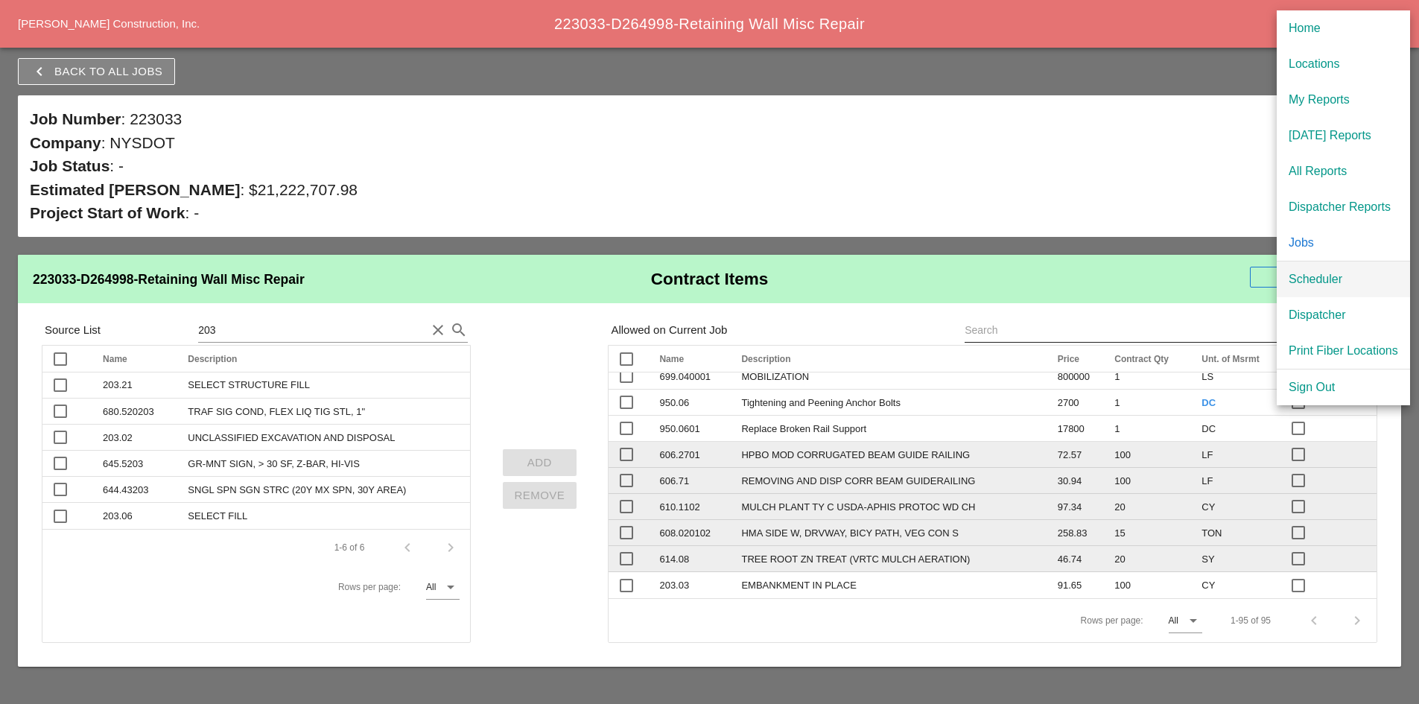
click at [1317, 283] on div "Scheduler" at bounding box center [1344, 279] width 110 height 18
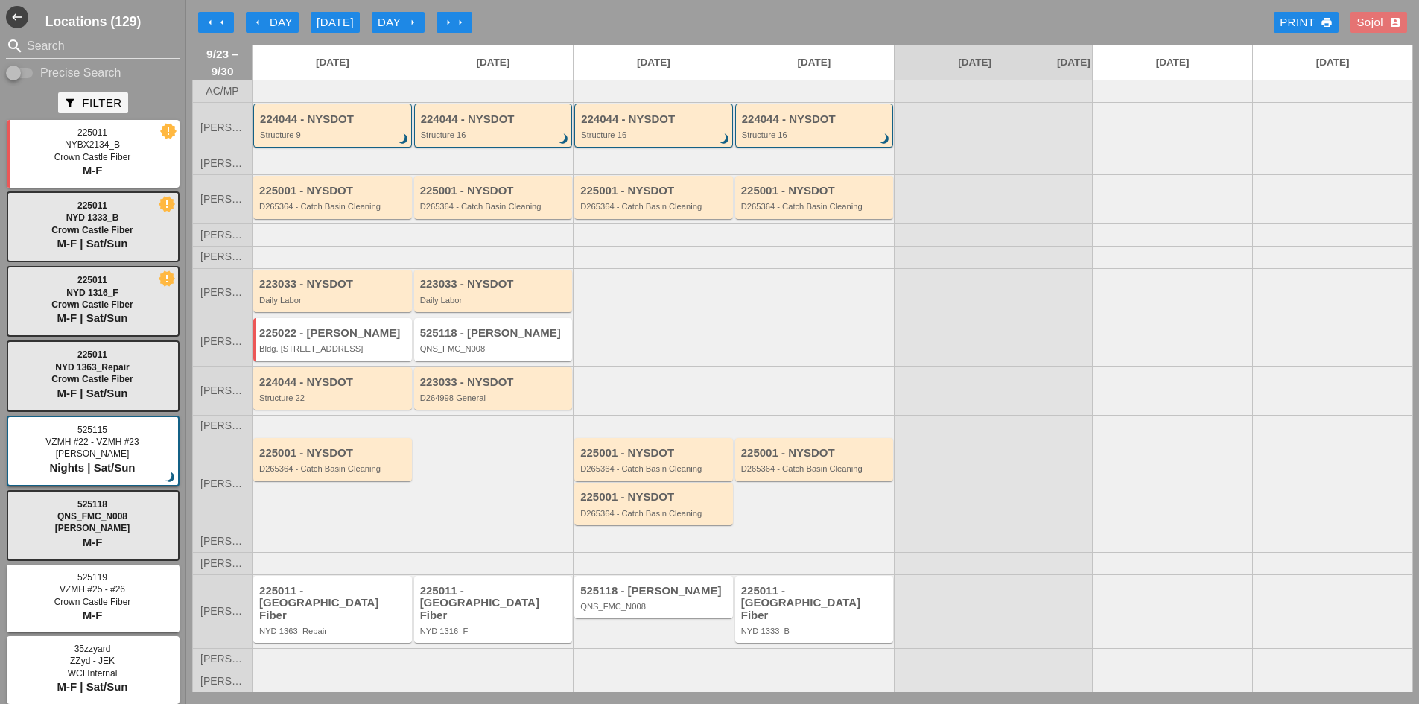
click at [262, 30] on div "arrow_left Day" at bounding box center [272, 22] width 41 height 17
